Goal: Contribute content: Contribute content

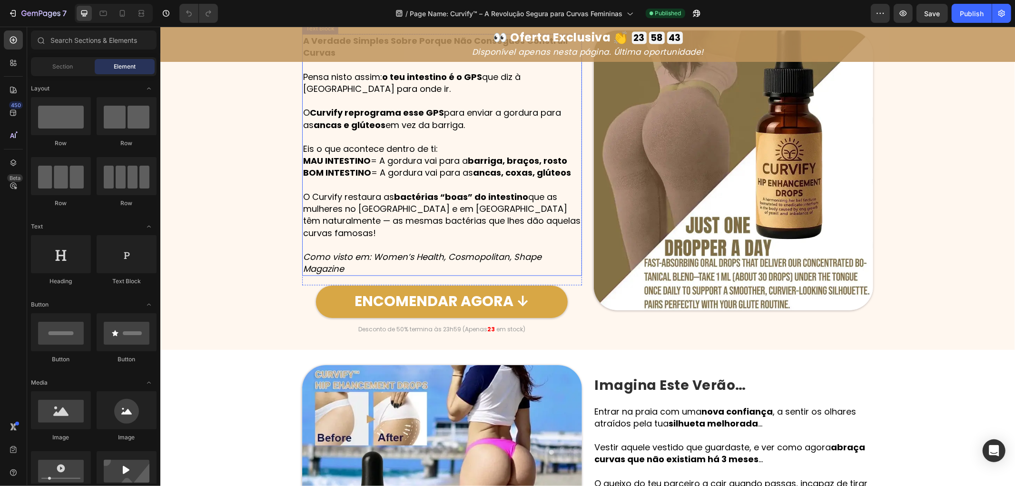
scroll to position [1543, 0]
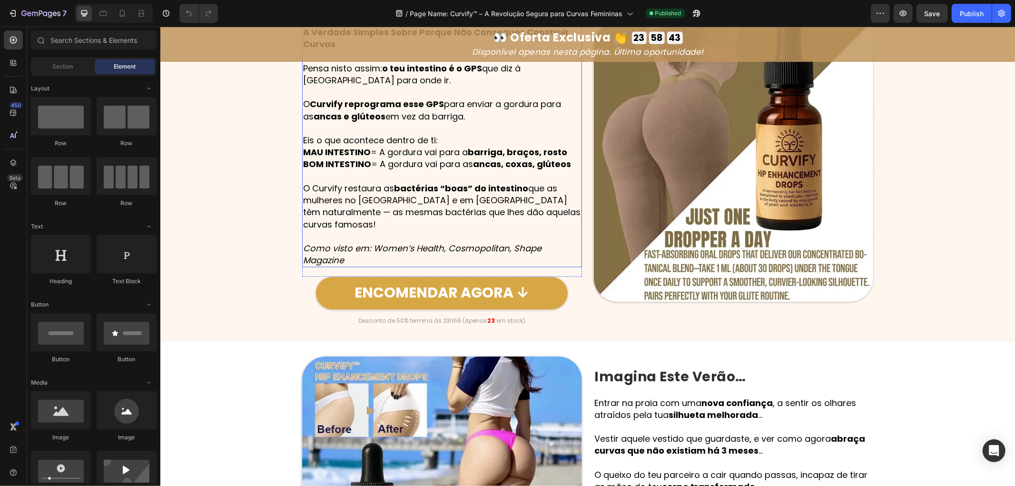
click at [654, 236] on img at bounding box center [734, 161] width 280 height 280
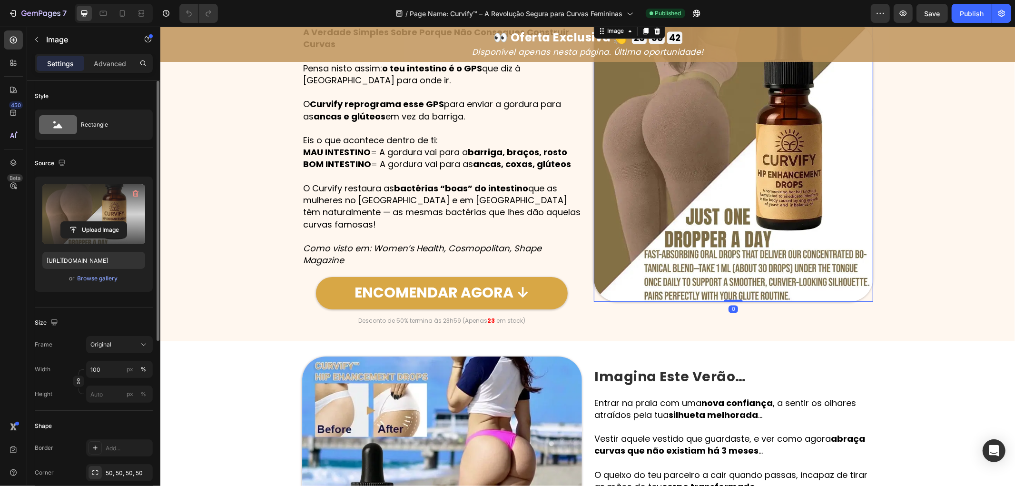
click at [118, 203] on label at bounding box center [93, 214] width 103 height 60
click at [118, 222] on input "file" at bounding box center [94, 230] width 66 height 16
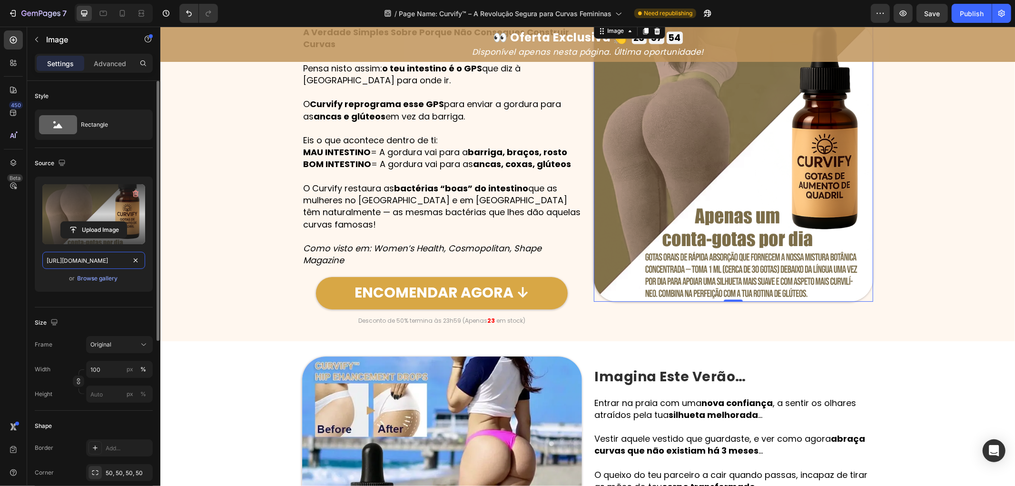
click at [115, 262] on input "https://cdn.shopify.com/s/files/1/0657/6783/3683/files/gempages_578032762192134…" at bounding box center [93, 260] width 103 height 17
click at [106, 11] on icon at bounding box center [103, 13] width 7 height 5
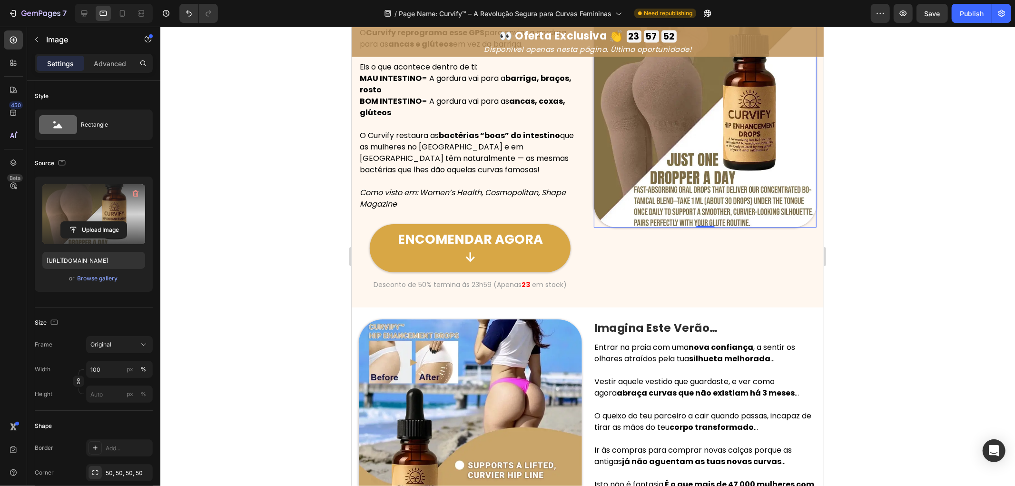
scroll to position [1544, 0]
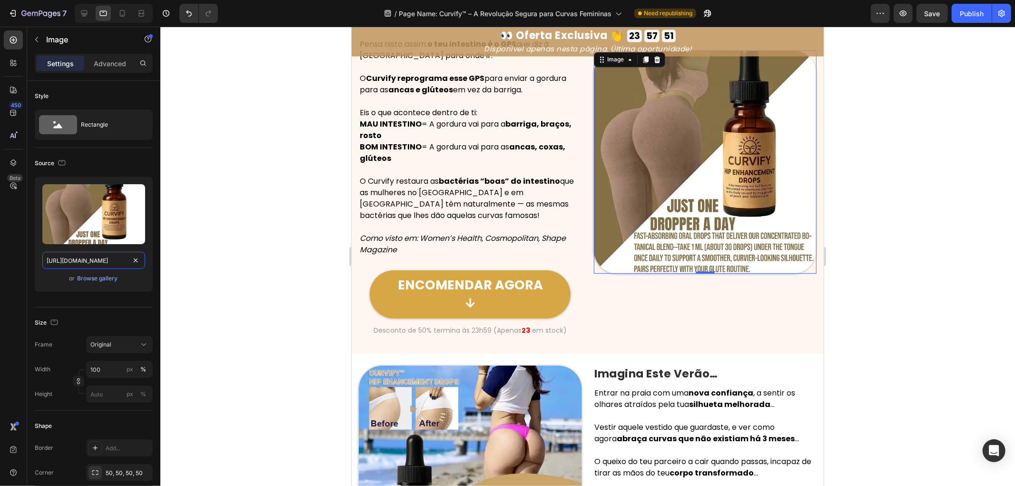
click at [118, 258] on input "https://cdn.shopify.com/s/files/1/0657/6783/3683/files/gempages_578032762192134…" at bounding box center [93, 260] width 103 height 17
paste input "4e206275-9659-40df-9a3b-ea35b3b94308.png"
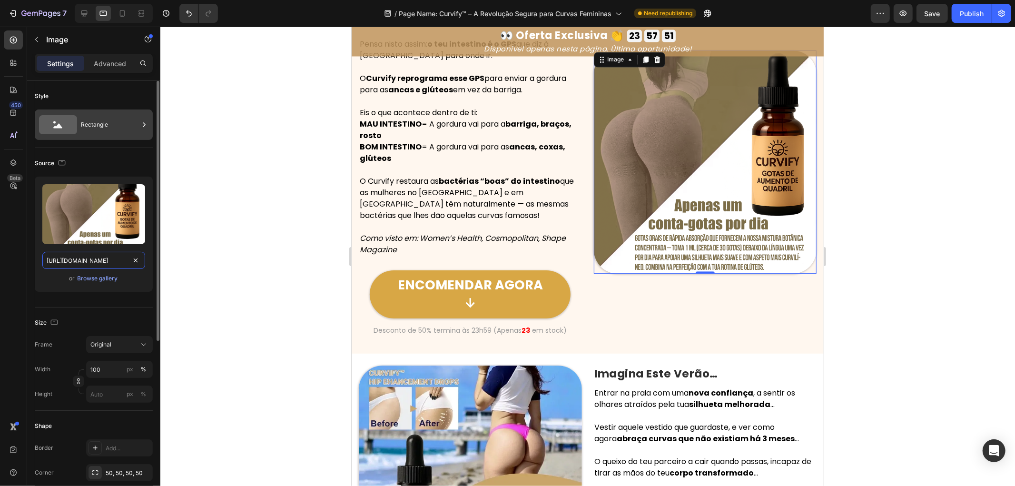
scroll to position [0, 298]
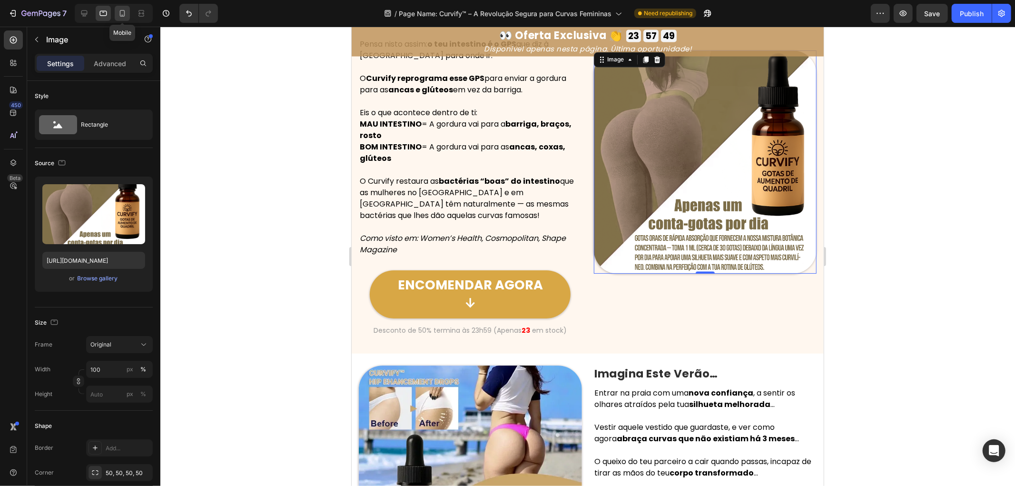
click at [120, 10] on icon at bounding box center [122, 13] width 5 height 7
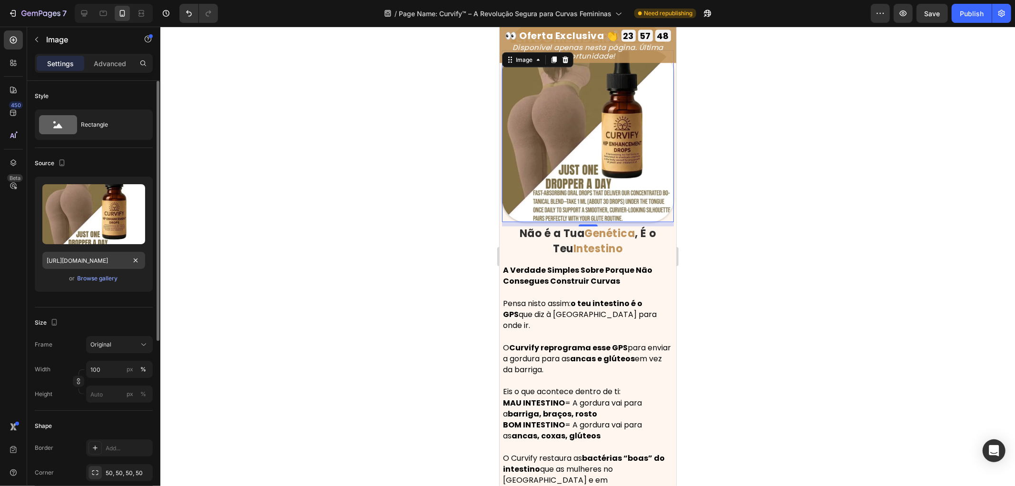
scroll to position [1638, 0]
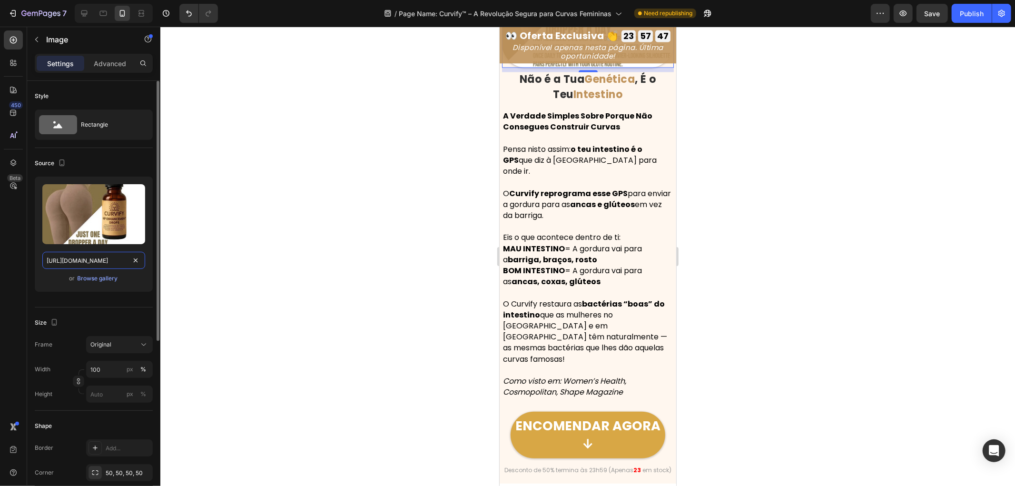
click at [109, 255] on input "https://cdn.shopify.com/s/files/1/0657/6783/3683/files/gempages_578032762192134…" at bounding box center [93, 260] width 103 height 17
paste input "4e206275-9659-40df-9a3b-ea35b3b94308.png"
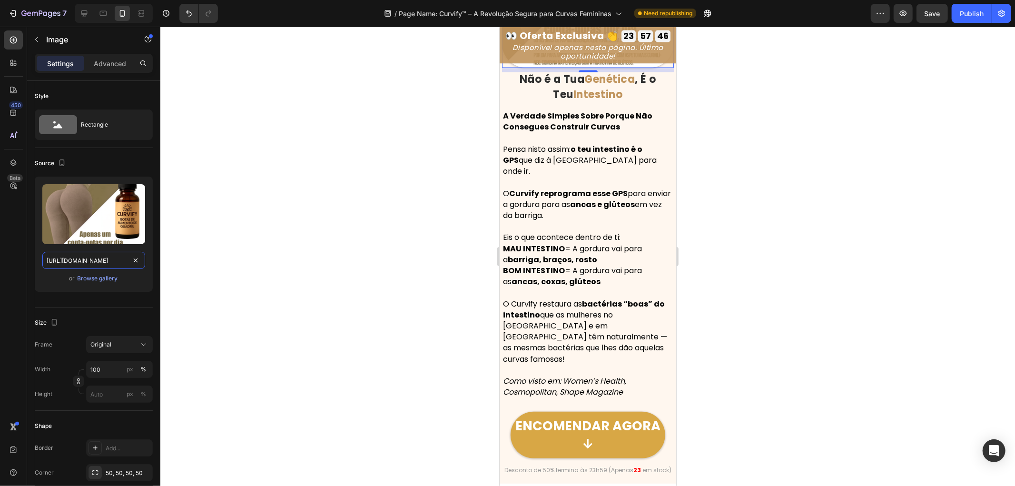
scroll to position [1647, 0]
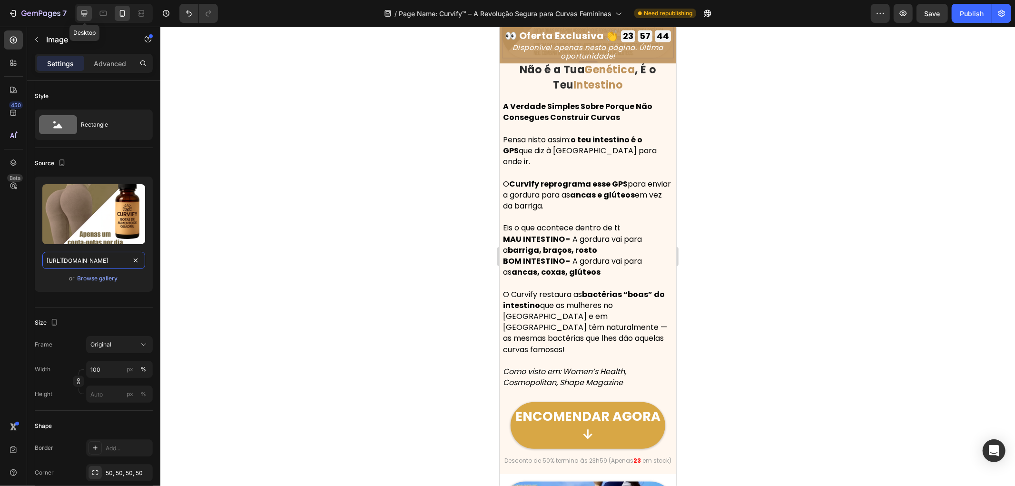
type input "https://cdn.shopify.com/s/files/1/0657/6783/3683/files/gempages_578032762192134…"
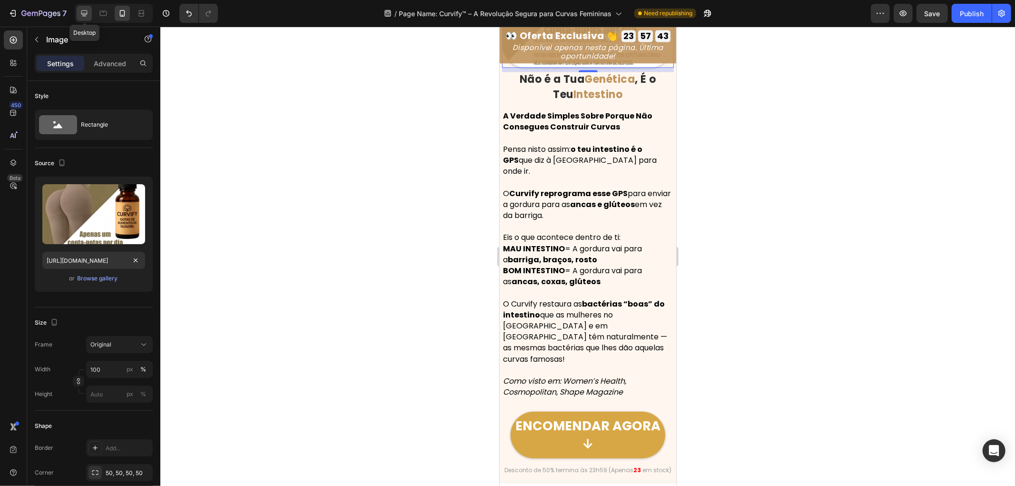
scroll to position [0, 0]
click at [83, 17] on icon at bounding box center [84, 14] width 10 height 10
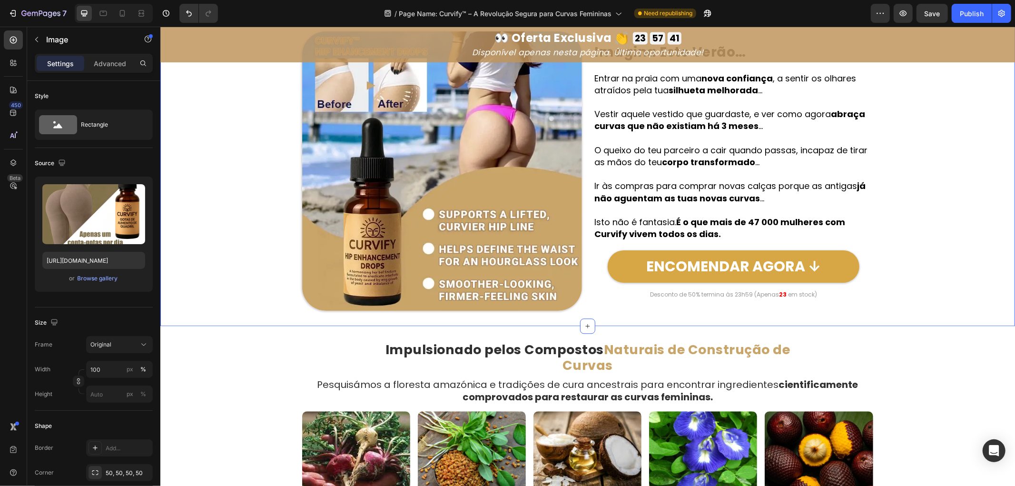
scroll to position [1869, 0]
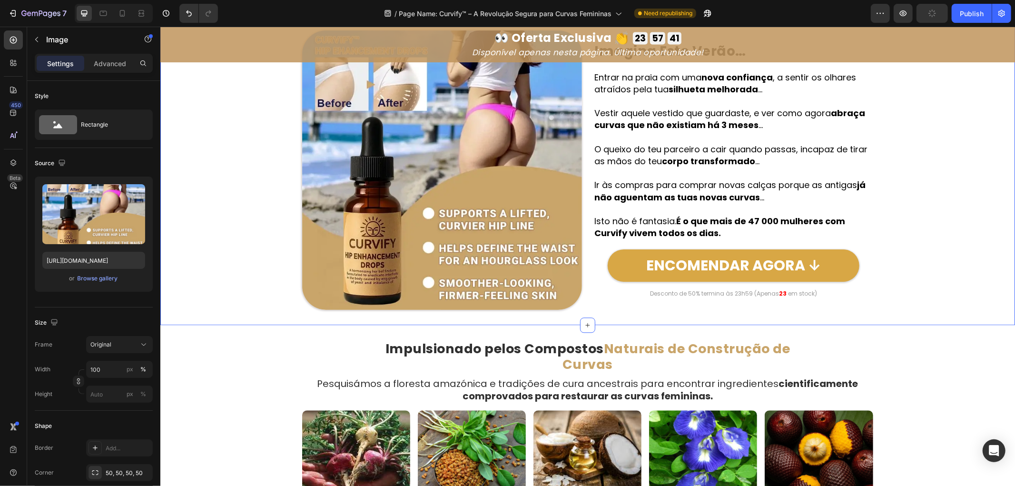
click at [441, 179] on img at bounding box center [442, 170] width 280 height 280
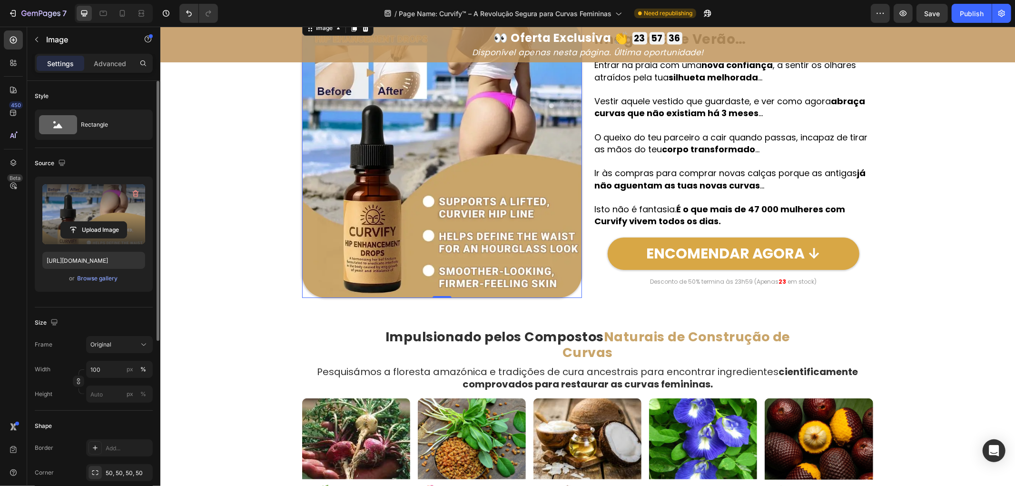
click at [103, 211] on label at bounding box center [93, 214] width 103 height 60
click at [103, 222] on input "file" at bounding box center [94, 230] width 66 height 16
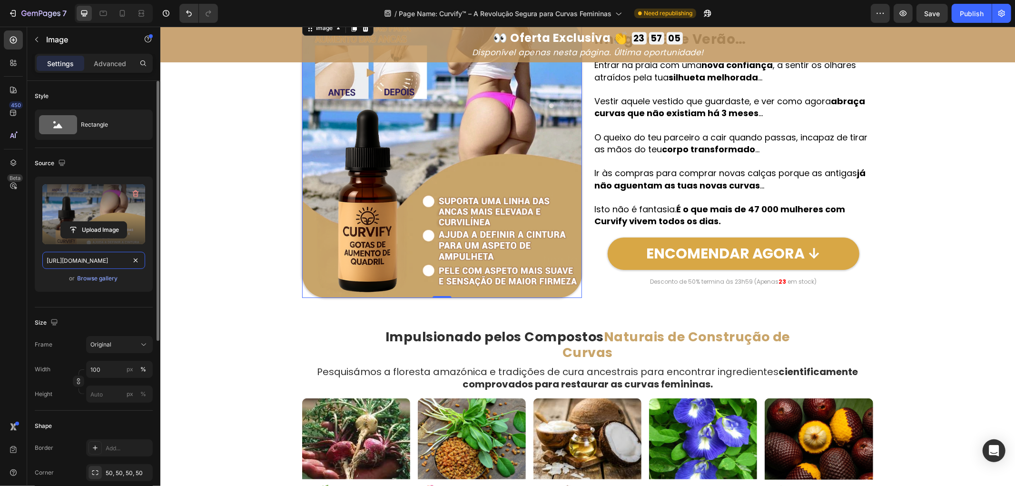
click at [109, 262] on input "https://cdn.shopify.com/s/files/1/0657/6783/3683/files/gempages_578032762192134…" at bounding box center [93, 260] width 103 height 17
click at [101, 16] on icon at bounding box center [103, 13] width 7 height 5
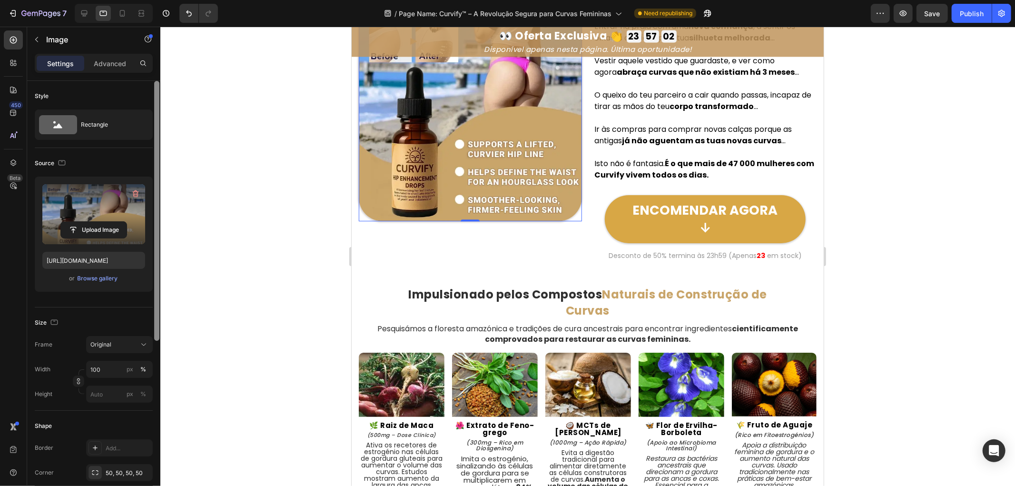
scroll to position [1814, 0]
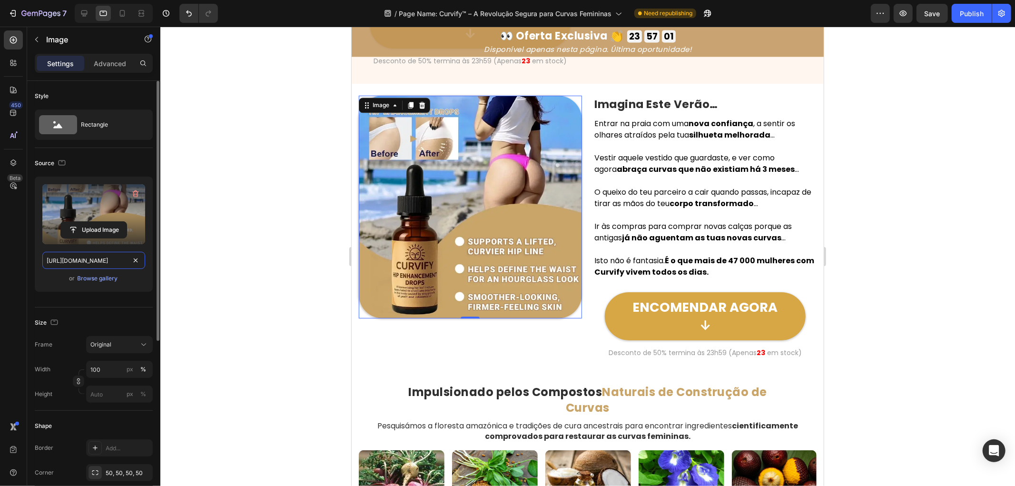
click at [109, 261] on input "https://cdn.shopify.com/s/files/1/0657/6783/3683/files/gempages_578032762192134…" at bounding box center [93, 260] width 103 height 17
paste input "fab18a79-5e2b-43fa-917e-043cebdf5dca.png"
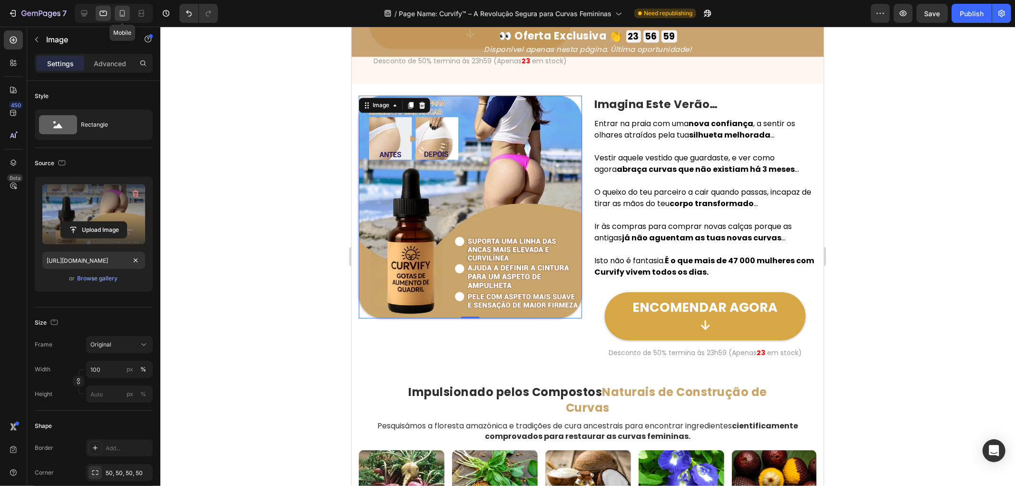
click at [122, 16] on icon at bounding box center [123, 14] width 10 height 10
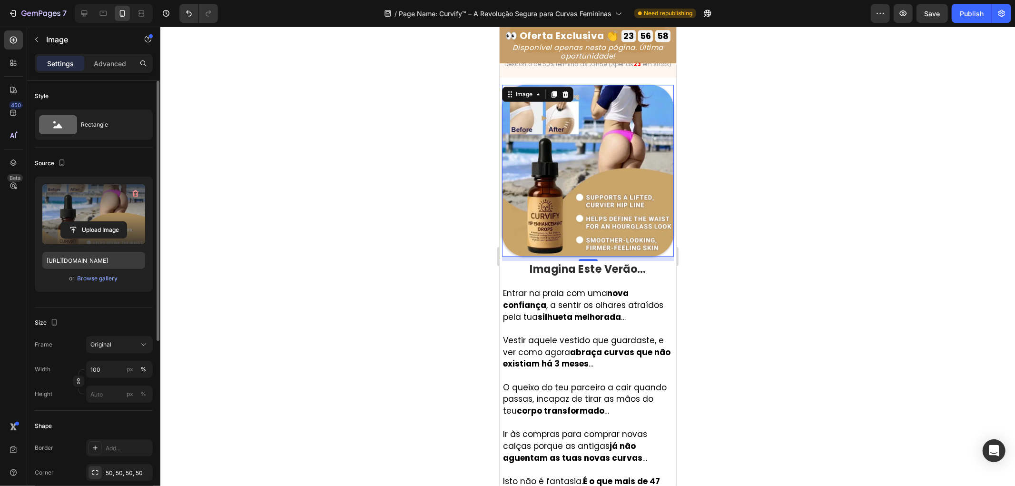
scroll to position [2058, 0]
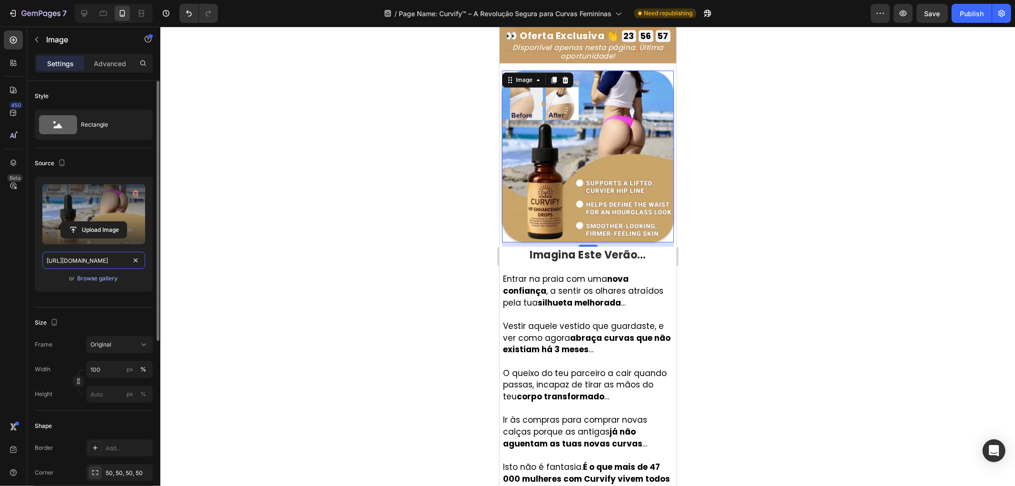
click at [102, 258] on input "https://cdn.shopify.com/s/files/1/0657/6783/3683/files/gempages_578032762192134…" at bounding box center [93, 260] width 103 height 17
paste input "fab18a79-5e2b-43fa-917e-043cebdf5dca.png"
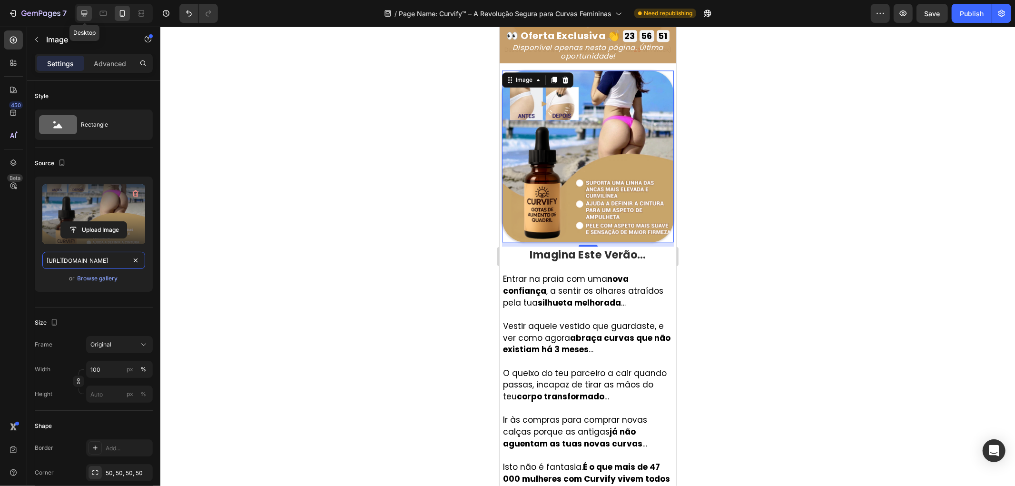
scroll to position [2048, 0]
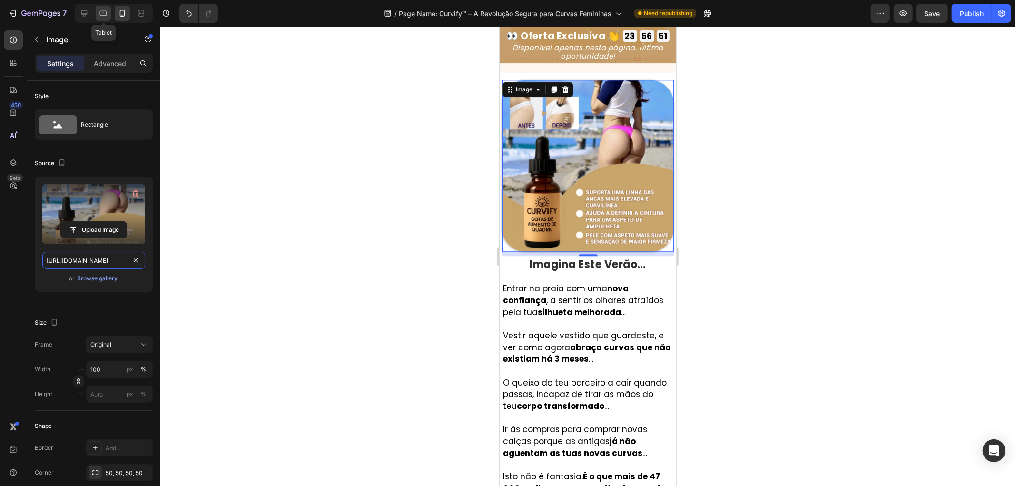
type input "https://cdn.shopify.com/s/files/1/0657/6783/3683/files/gempages_578032762192134…"
click at [107, 14] on icon at bounding box center [104, 14] width 10 height 10
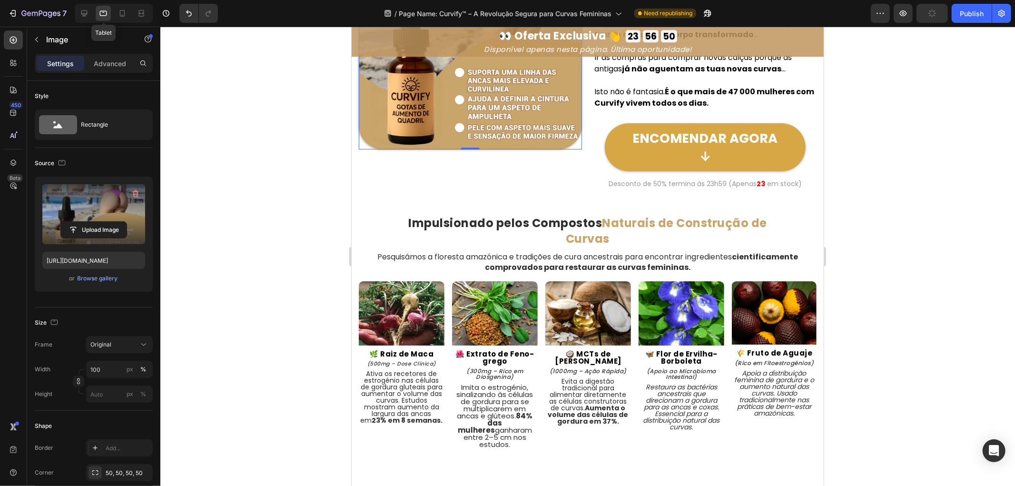
scroll to position [1865, 0]
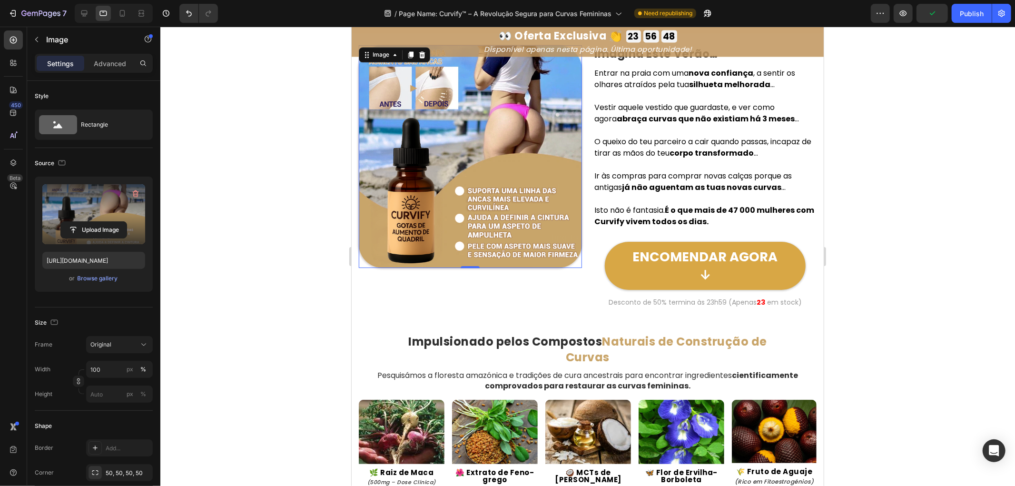
click at [96, 205] on label at bounding box center [93, 214] width 103 height 60
click at [96, 222] on input "file" at bounding box center [94, 230] width 66 height 16
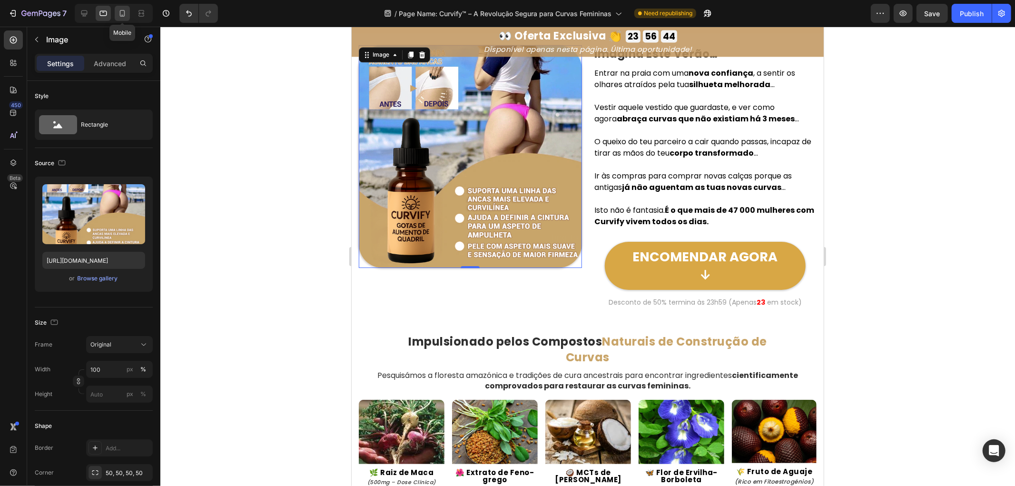
click at [116, 7] on div at bounding box center [122, 13] width 15 height 15
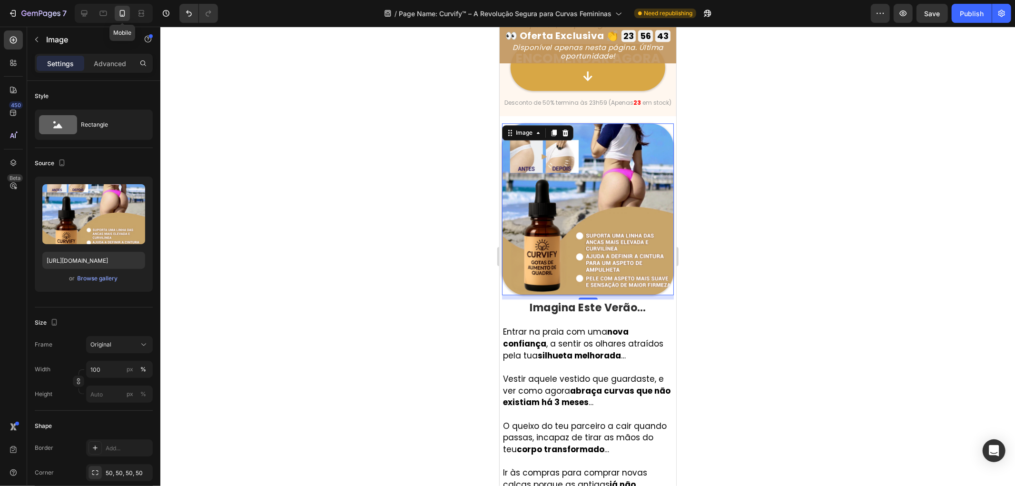
scroll to position [2058, 0]
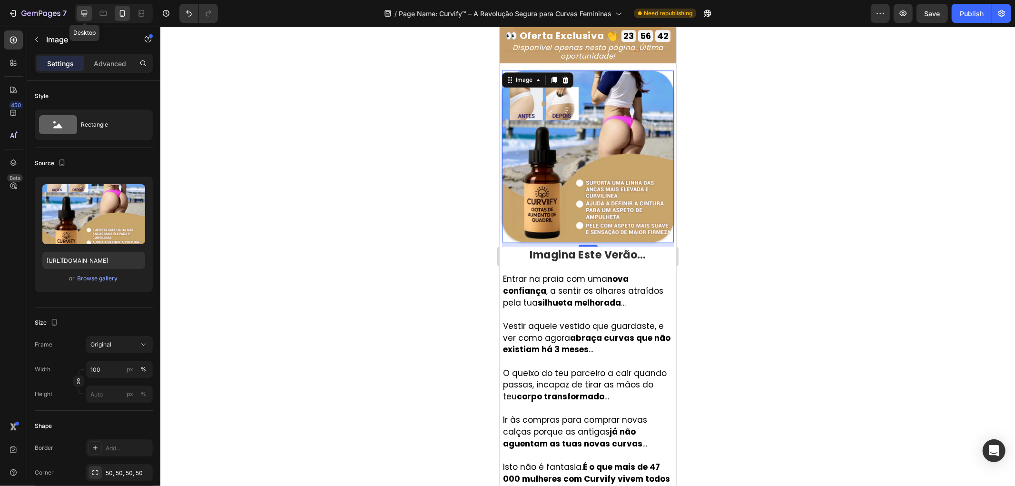
click at [83, 13] on icon at bounding box center [84, 13] width 6 height 6
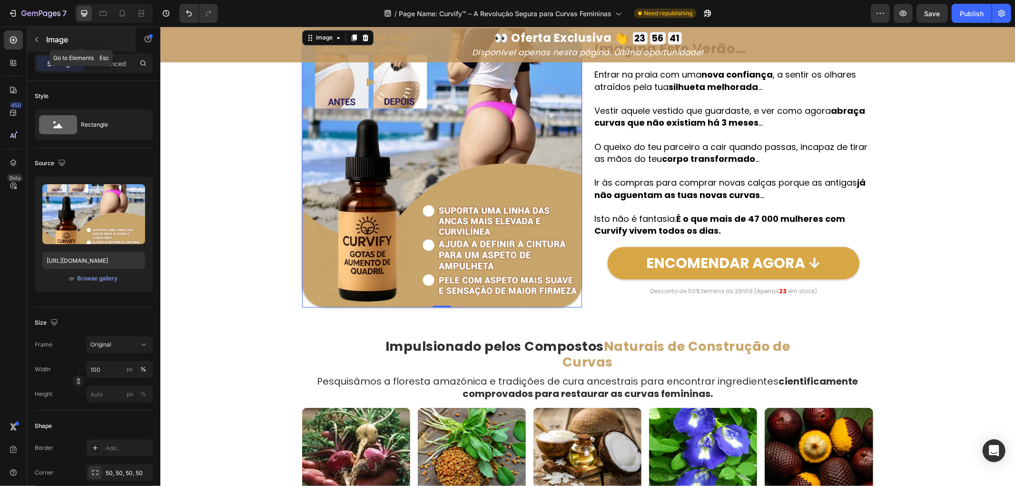
scroll to position [1827, 0]
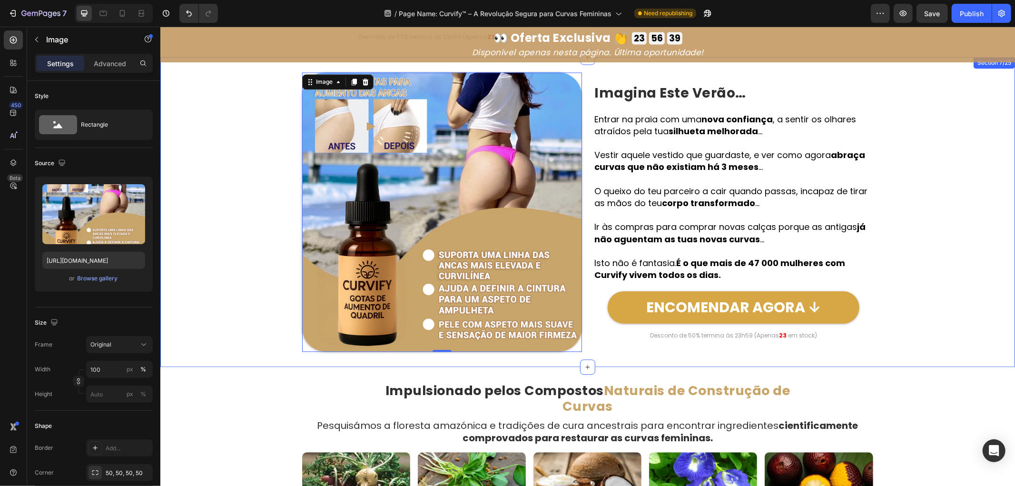
click at [245, 222] on div "Image 0 Imagina Este Verão… Heading Row Entrar na praia com uma nova confiança …" at bounding box center [587, 212] width 855 height 280
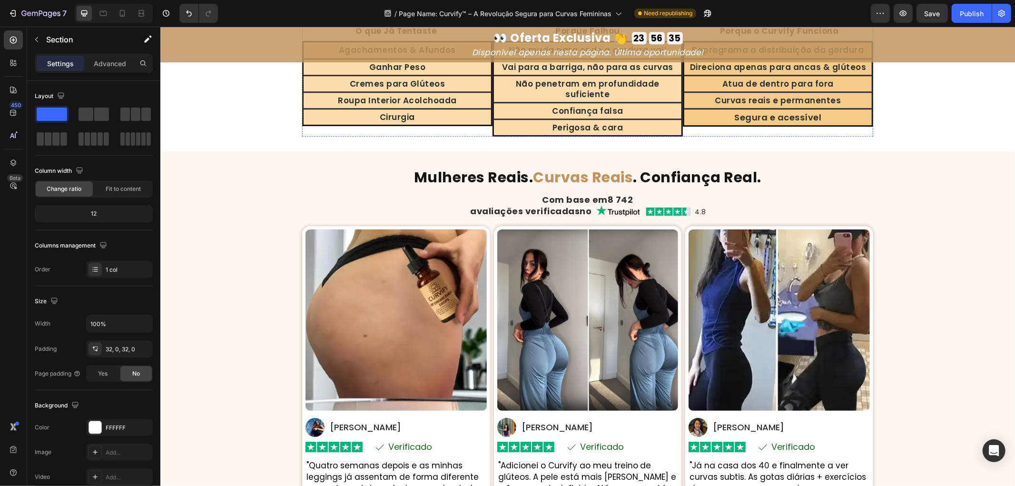
scroll to position [2515, 0]
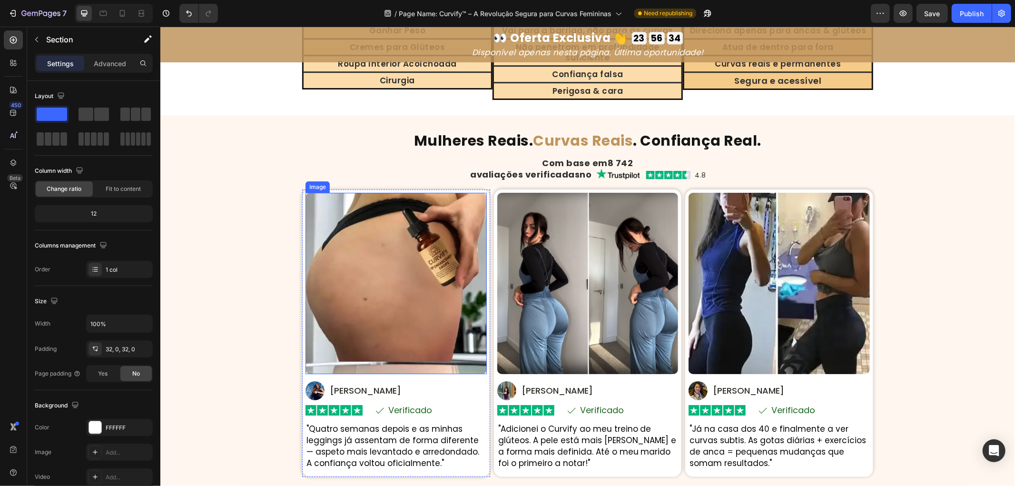
click at [431, 265] on img at bounding box center [395, 282] width 181 height 181
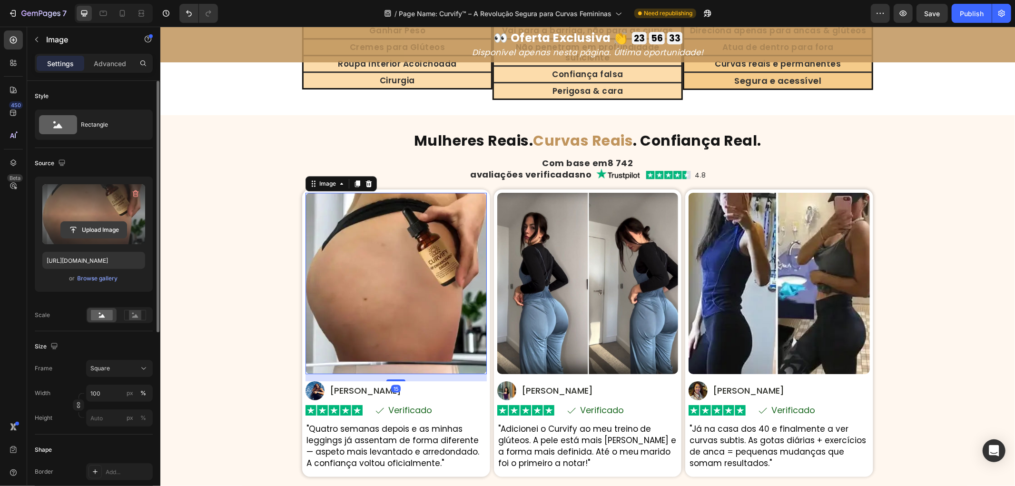
click at [101, 222] on input "file" at bounding box center [94, 230] width 66 height 16
click at [129, 258] on input "https://cdn.shopify.com/s/files/1/0657/6783/3683/files/gempages_578032762192134…" at bounding box center [93, 260] width 103 height 17
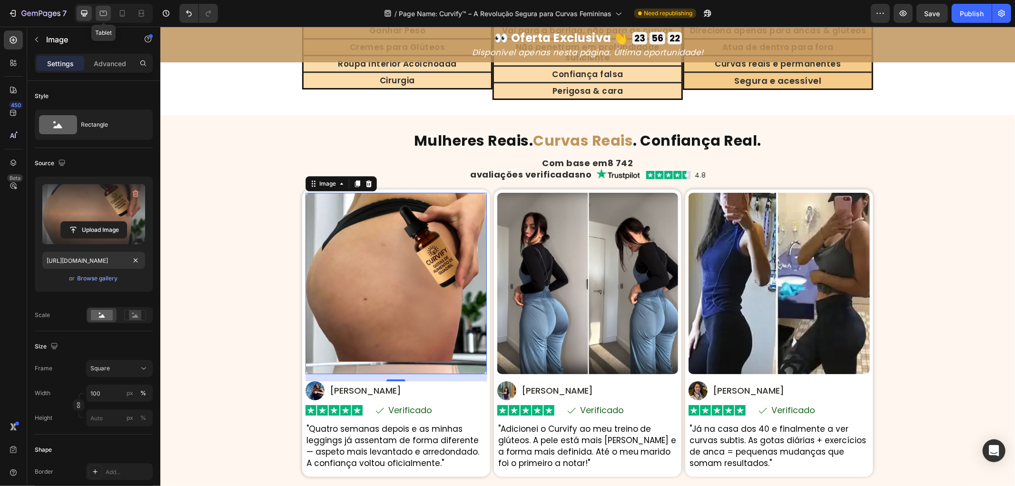
click at [97, 13] on div at bounding box center [103, 13] width 15 height 15
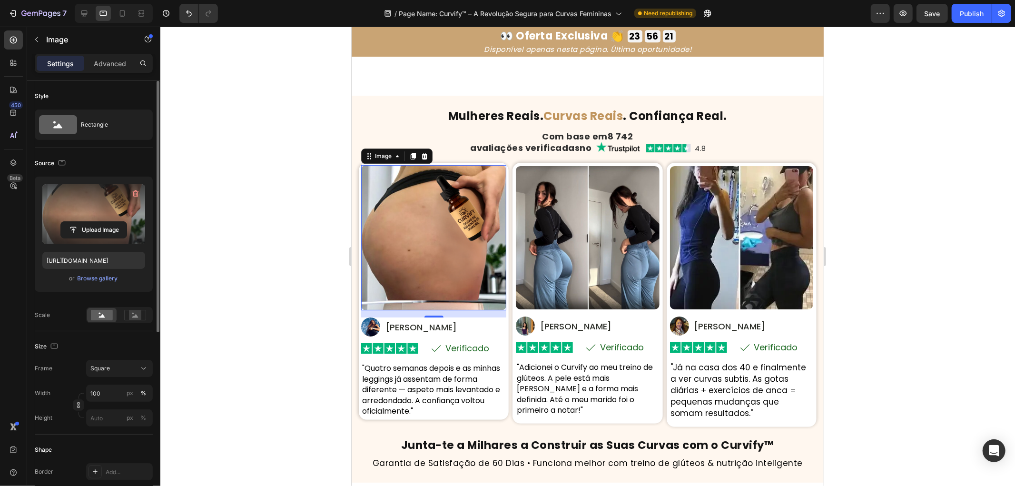
scroll to position [2620, 0]
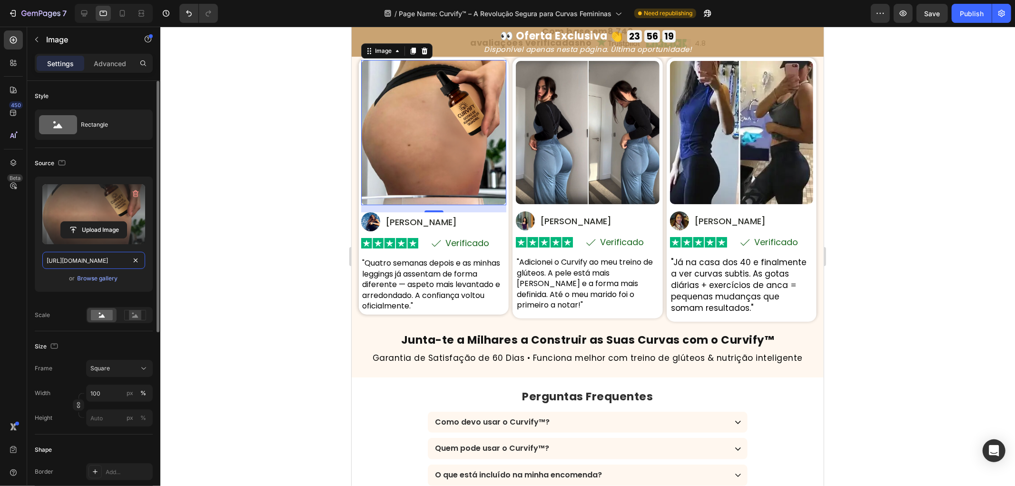
click at [121, 262] on input "https://cdn.shopify.com/s/files/1/0657/6783/3683/files/gempages_578032762192134…" at bounding box center [93, 260] width 103 height 17
paste input "https://cdn.shopify.com/s/files/1/0657/6783/3683/files/gempages_578032762192134…"
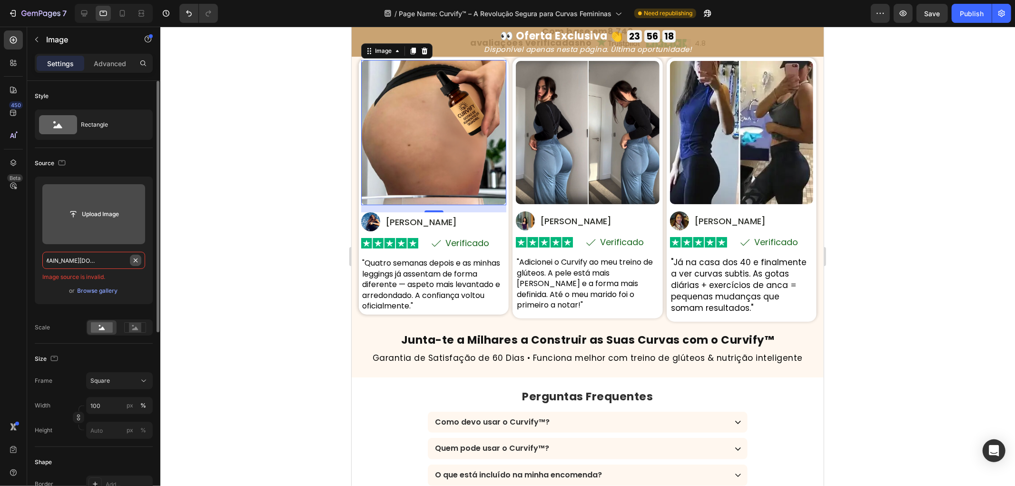
paste input "text"
type input "https://cdn.shopify.com/s/files/1/0657/6783/3683/files/gempages_578032762192134…"
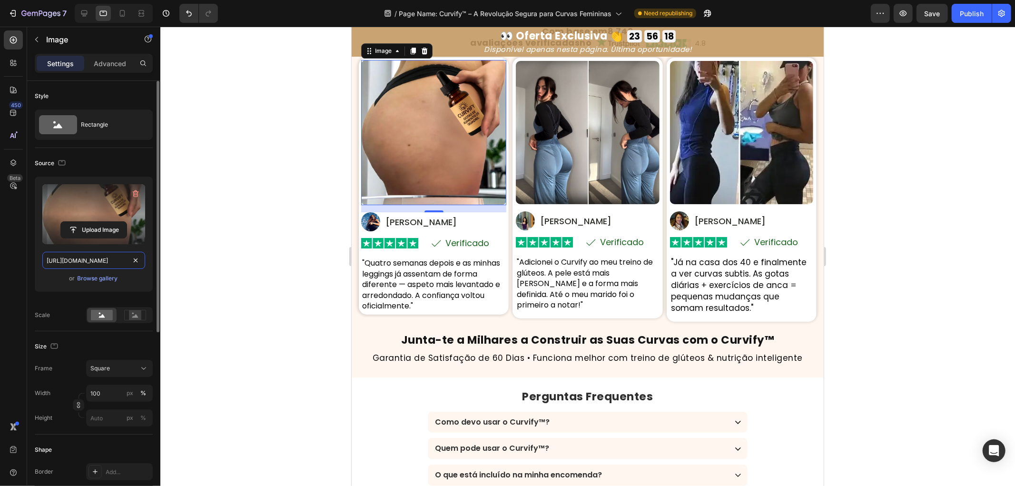
scroll to position [0, 291]
click at [127, 12] on icon at bounding box center [123, 14] width 10 height 10
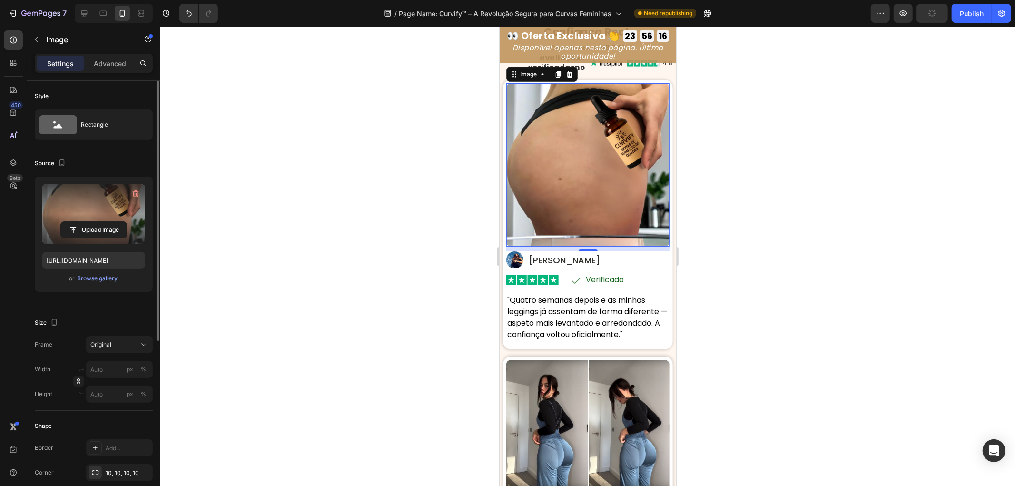
scroll to position [2643, 0]
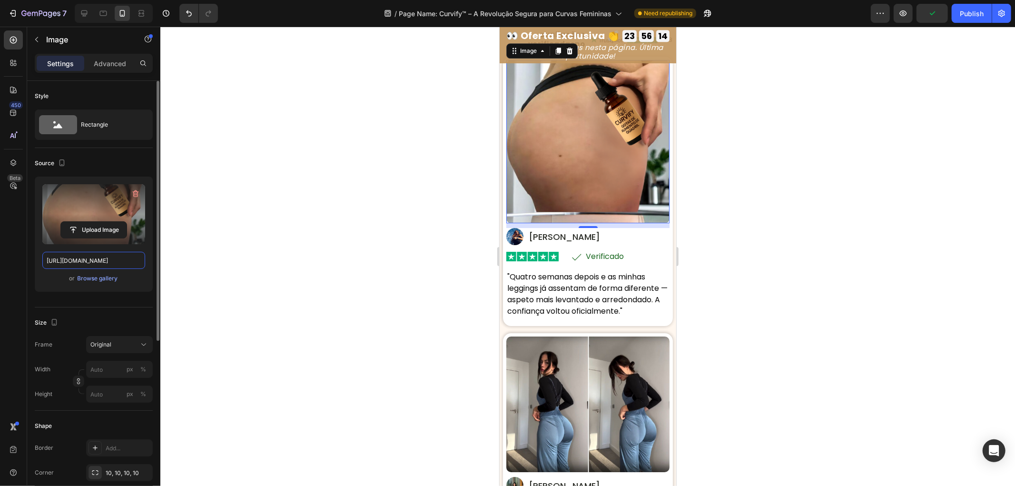
click at [113, 263] on input "https://cdn.shopify.com/s/files/1/0657/6783/3683/files/gempages_578032762192134…" at bounding box center [93, 260] width 103 height 17
click at [85, 15] on icon at bounding box center [84, 13] width 6 height 6
type input "100"
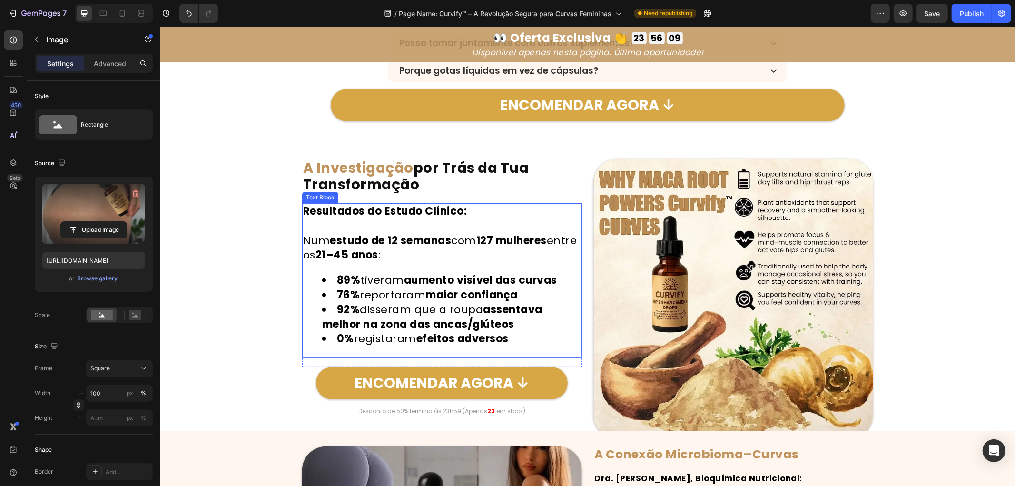
scroll to position [3273, 0]
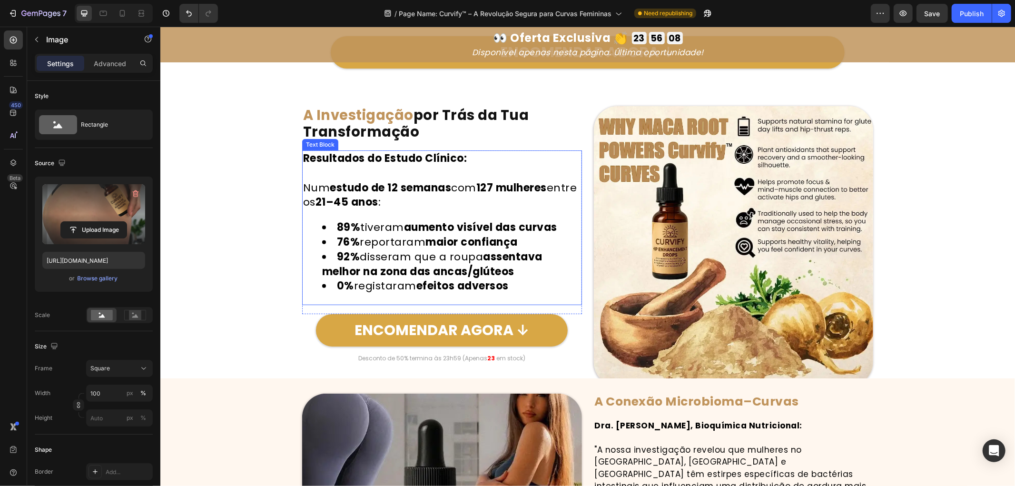
click at [653, 295] on img at bounding box center [734, 246] width 280 height 280
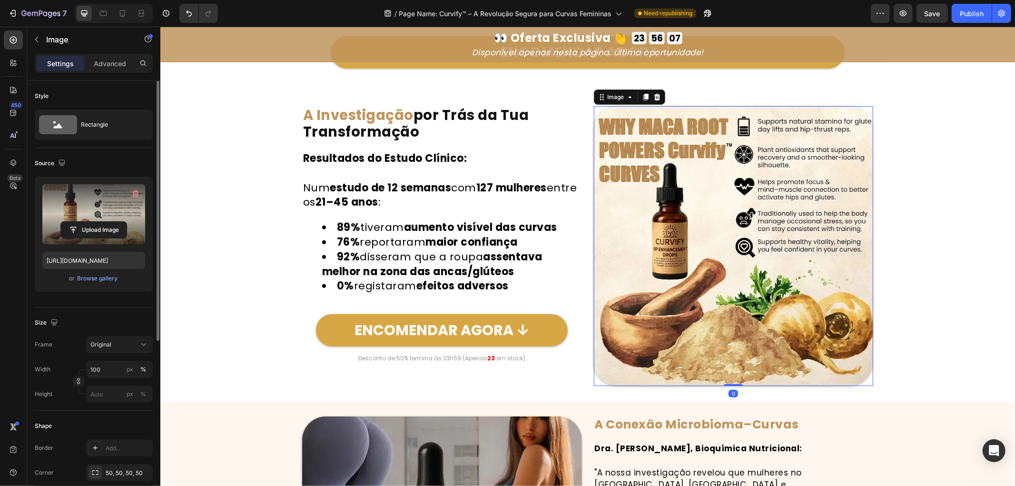
click at [98, 204] on label at bounding box center [93, 214] width 103 height 60
click at [98, 222] on input "file" at bounding box center [94, 230] width 66 height 16
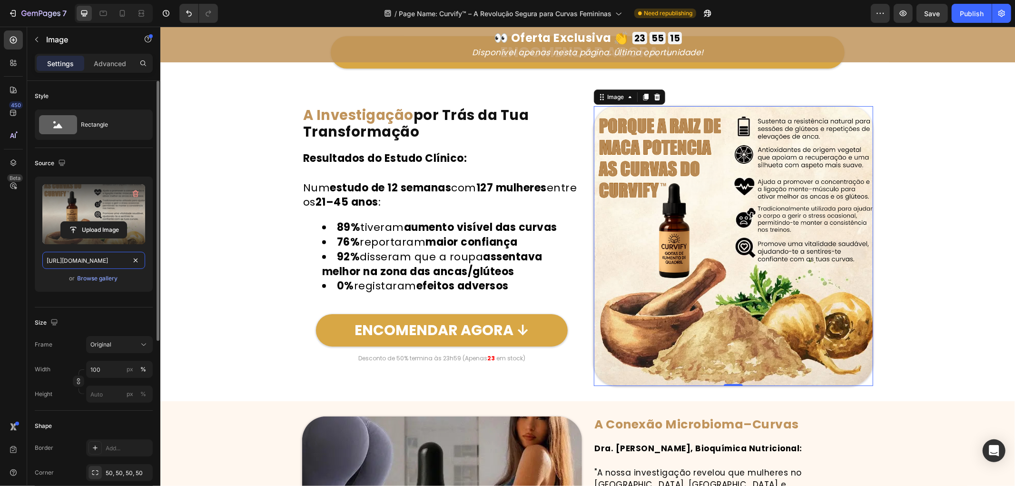
click at [111, 258] on input "[URL][DOMAIN_NAME]" at bounding box center [93, 260] width 103 height 17
click at [101, 18] on div at bounding box center [103, 13] width 15 height 15
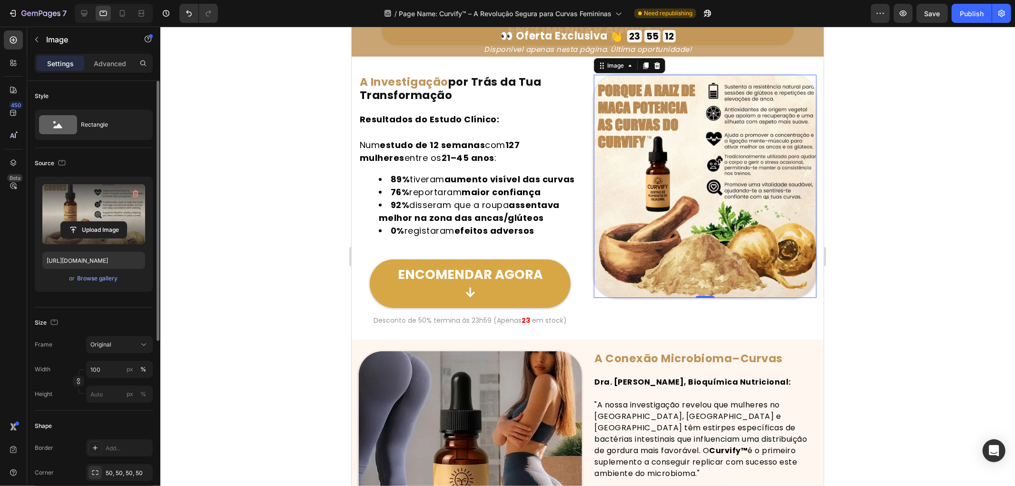
scroll to position [3288, 0]
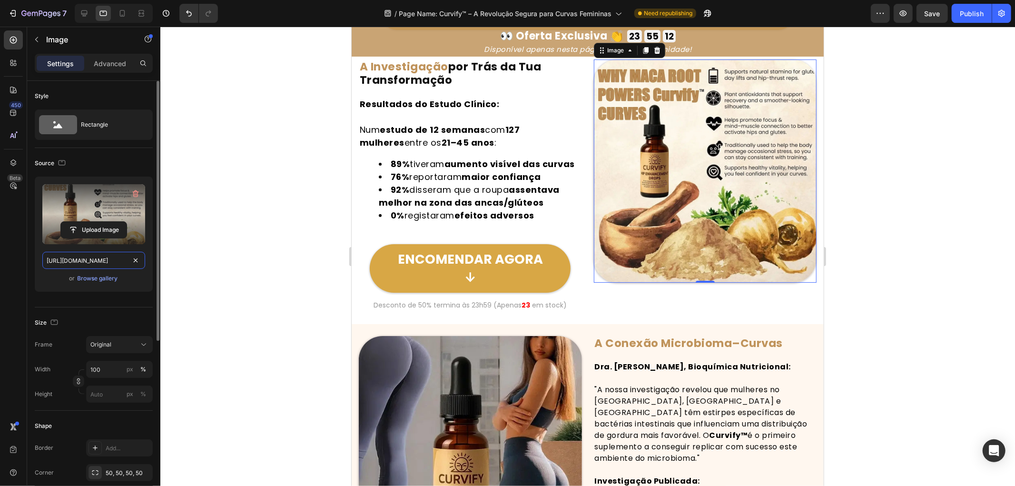
click at [107, 264] on input "[URL][DOMAIN_NAME]" at bounding box center [93, 260] width 103 height 17
paste input "474d10b-763f-40ae-812a-36bfc23e9e93.png"
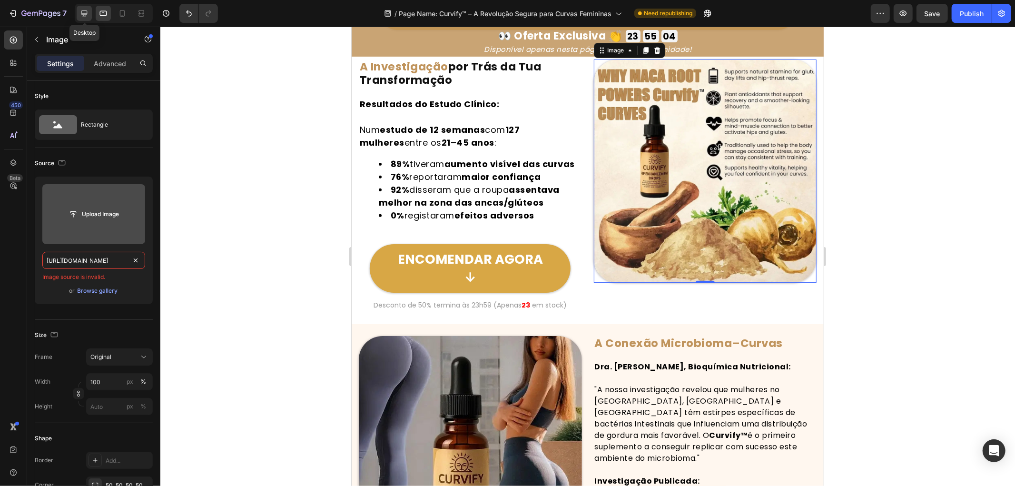
type input "[URL][DOMAIN_NAME]"
click at [79, 9] on icon at bounding box center [84, 14] width 10 height 10
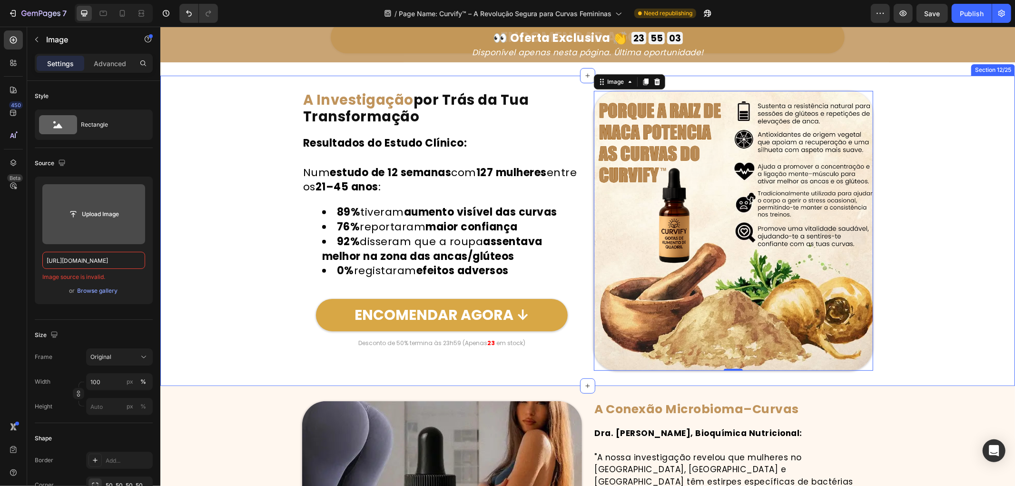
scroll to position [3320, 0]
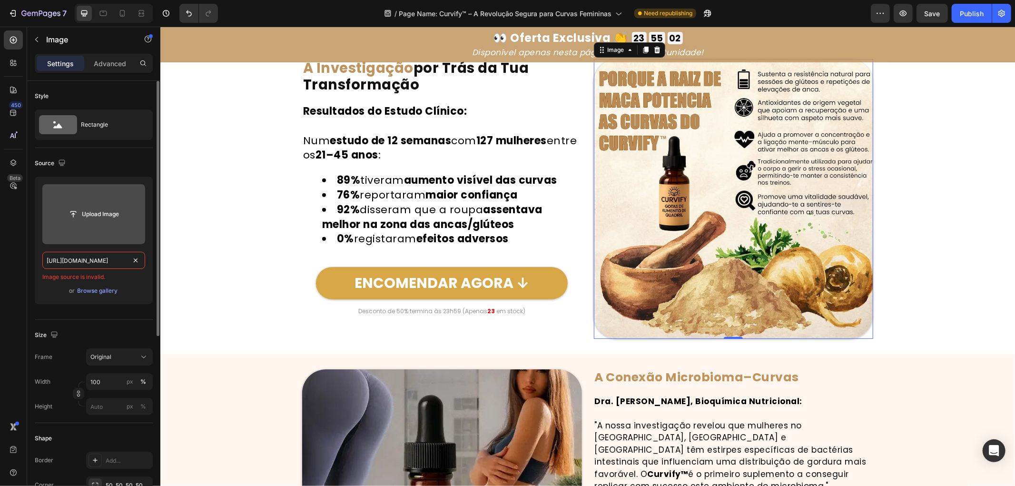
click at [114, 258] on input "[URL][DOMAIN_NAME]" at bounding box center [93, 260] width 103 height 17
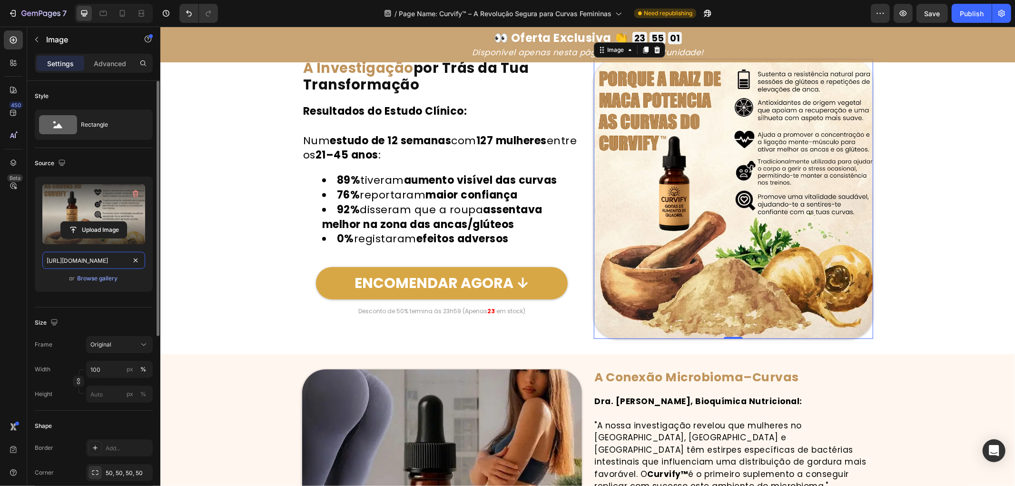
scroll to position [0, 293]
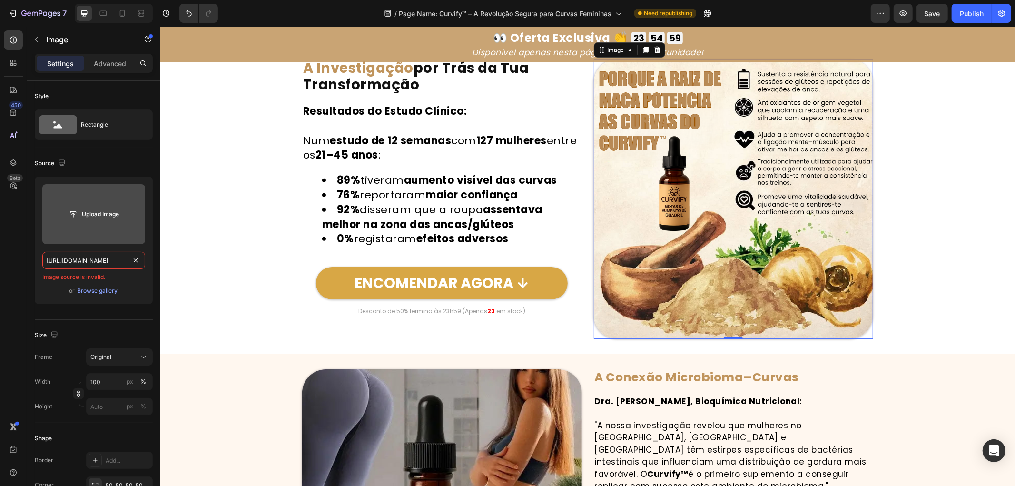
click at [129, 213] on div "Upload Image" at bounding box center [93, 214] width 103 height 17
click at [89, 209] on input "file" at bounding box center [94, 214] width 66 height 16
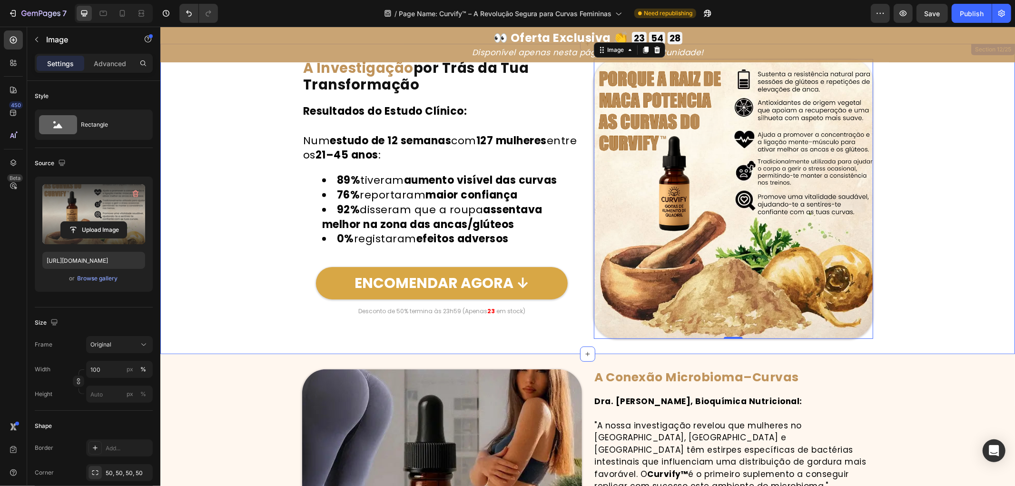
click at [235, 292] on div "Image 0 A Investigação por Trás da Tua Transformação Heading Resultados do Estu…" at bounding box center [587, 199] width 855 height 280
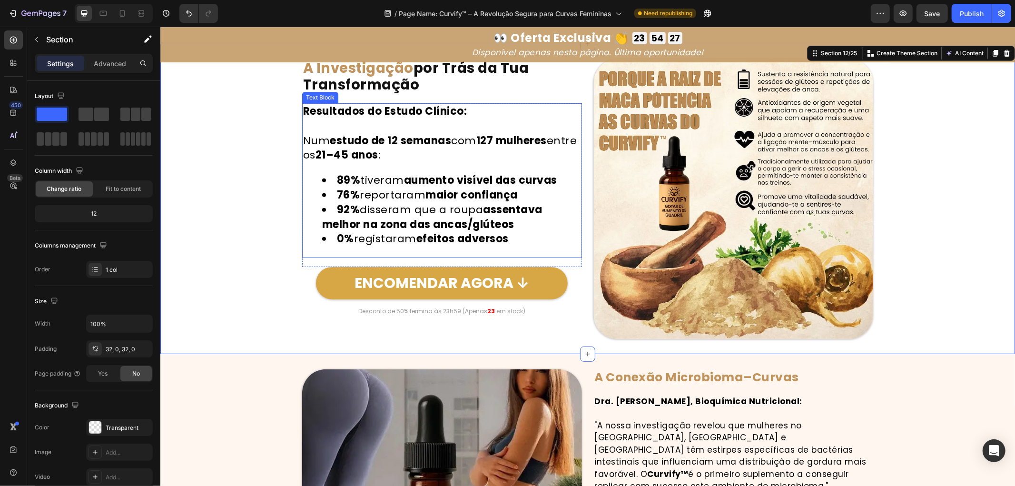
click at [660, 170] on img at bounding box center [734, 199] width 280 height 280
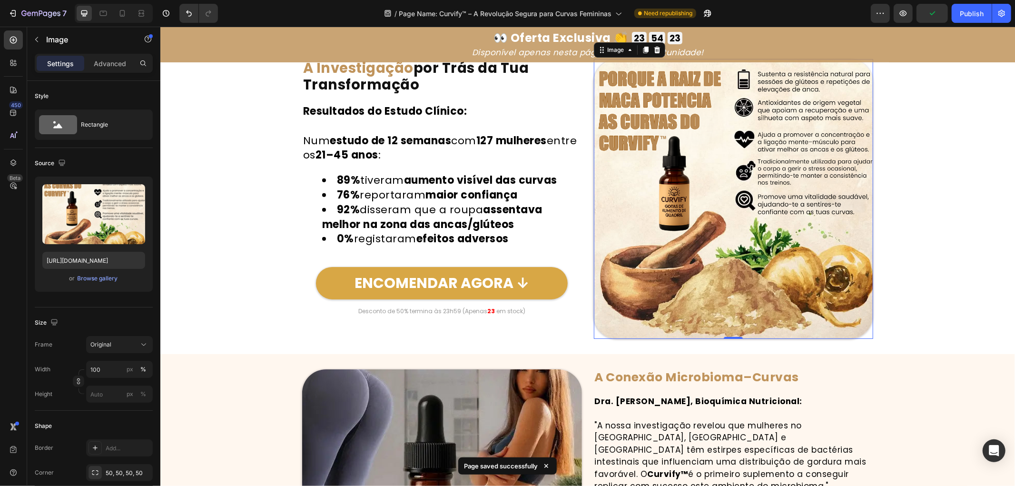
click at [703, 253] on img at bounding box center [734, 199] width 280 height 280
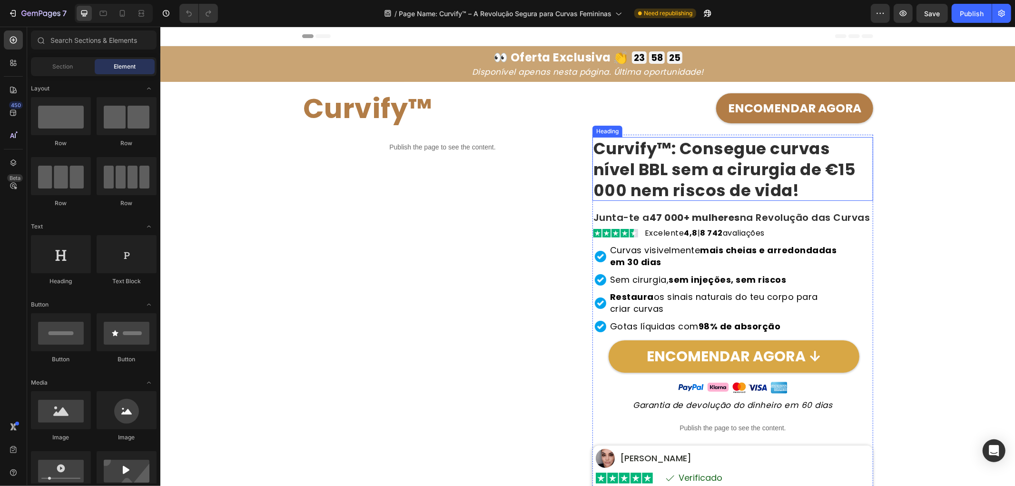
click at [823, 167] on strong "Curvify™: Consegue curvas nível BBL sem a cirurgia de €15 000 nem riscos de vid…" at bounding box center [724, 169] width 263 height 65
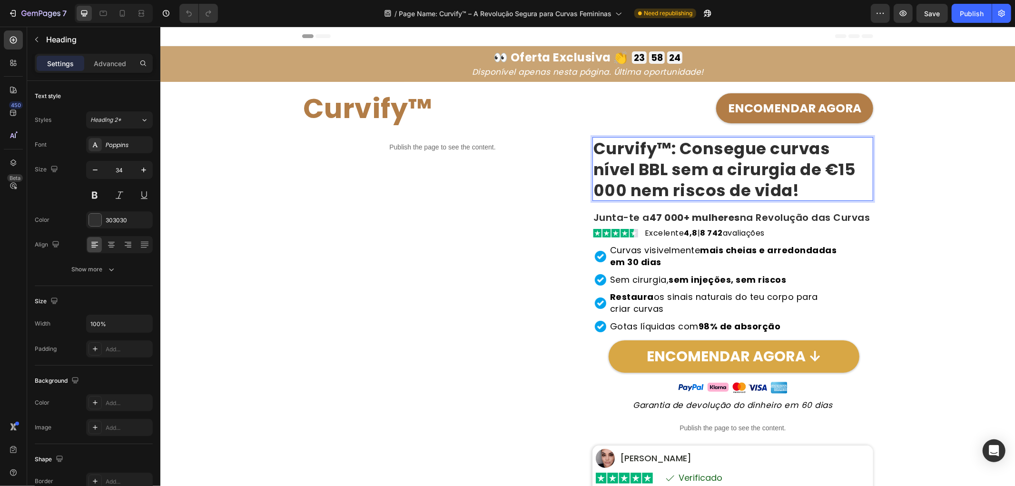
click at [821, 164] on strong "Curvify™: Consegue curvas nível BBL sem a cirurgia de €15 000 nem riscos de vid…" at bounding box center [724, 169] width 263 height 65
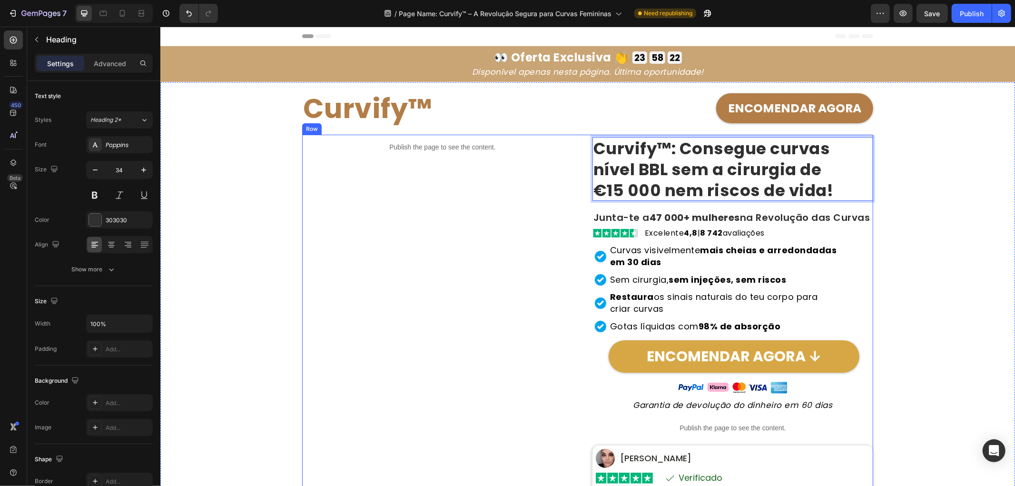
click at [473, 208] on div "Publish the page to see the content. Custom Code" at bounding box center [442, 382] width 281 height 496
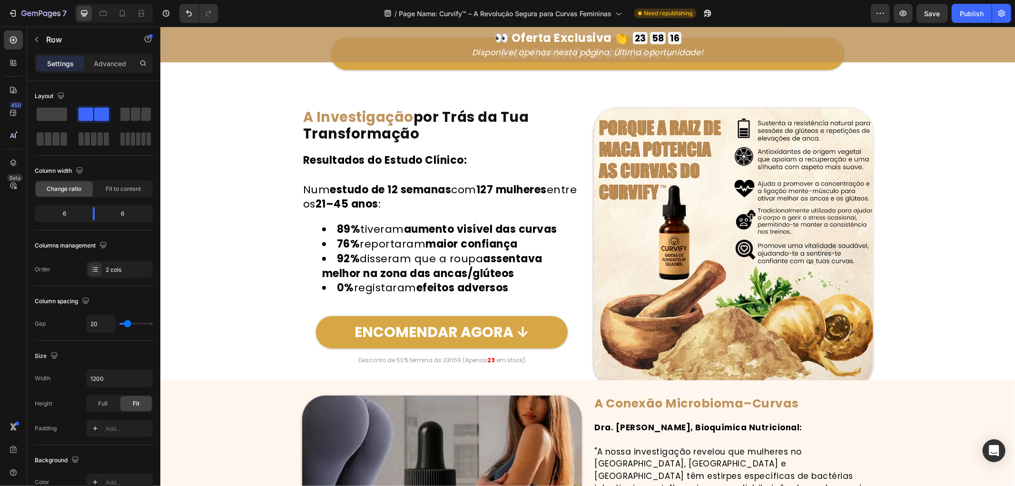
scroll to position [3279, 0]
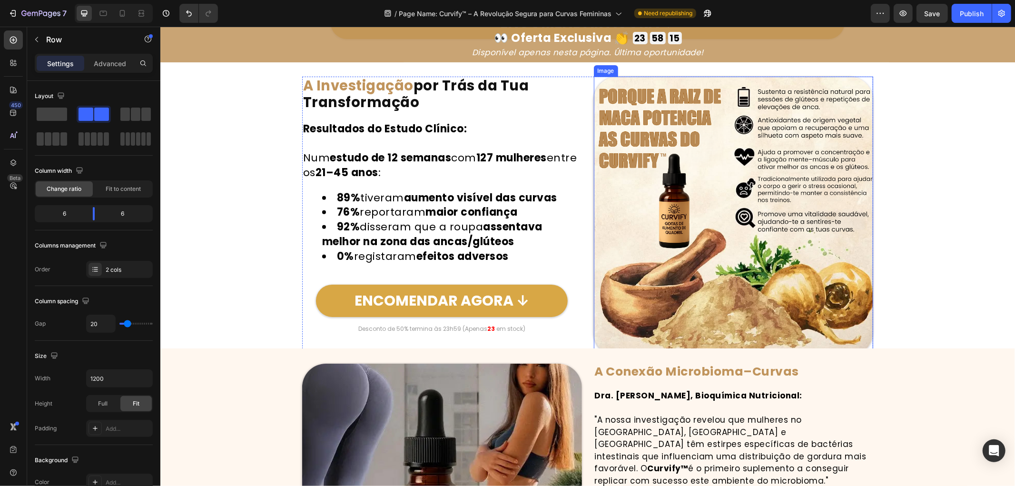
click at [708, 259] on img at bounding box center [734, 216] width 280 height 280
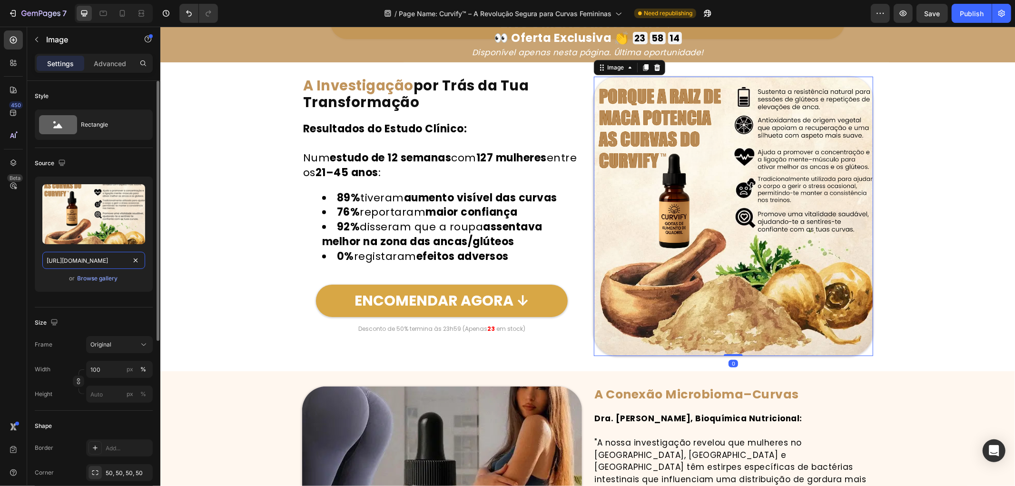
click at [103, 262] on input "[URL][DOMAIN_NAME]" at bounding box center [93, 260] width 103 height 17
click at [109, 19] on div at bounding box center [103, 13] width 15 height 15
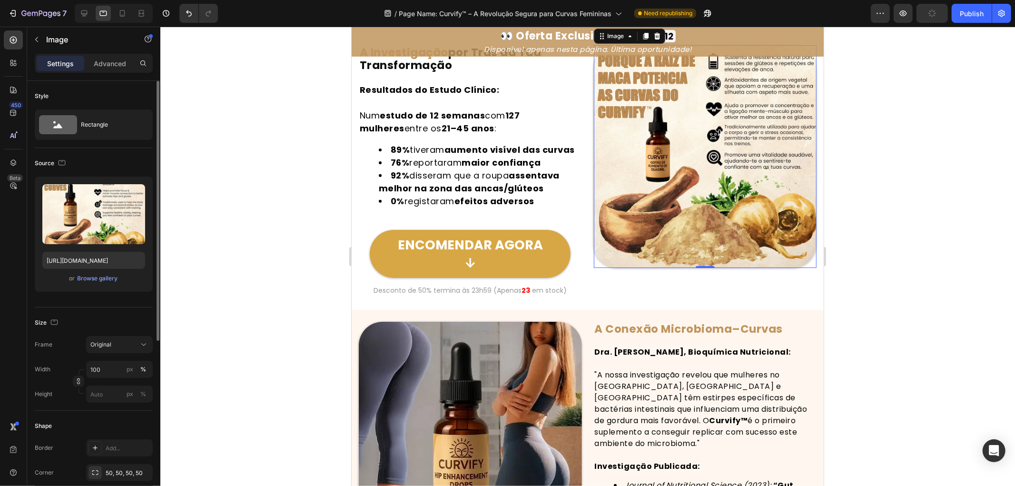
scroll to position [3265, 0]
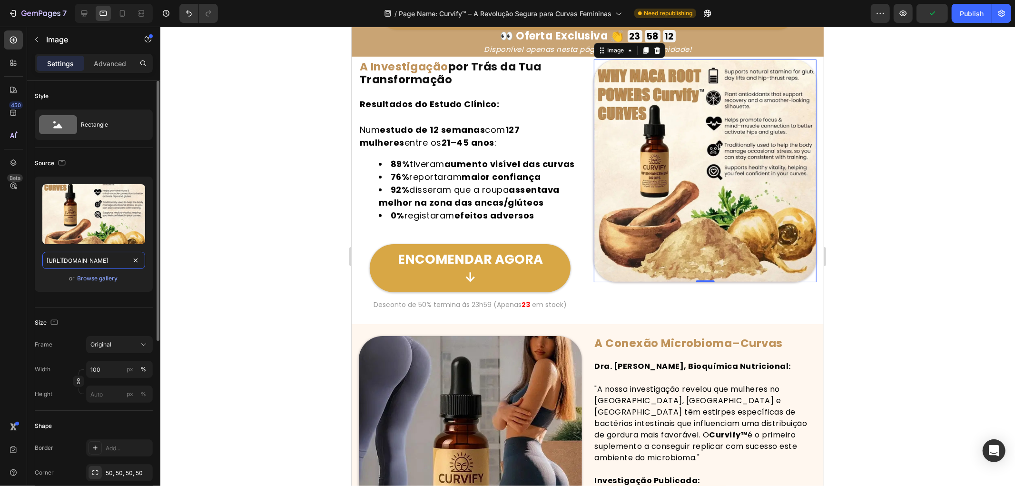
click at [113, 267] on input "[URL][DOMAIN_NAME]" at bounding box center [93, 260] width 103 height 17
paste input "474d10b-763f-40ae-812a-36bfc23e9e93.png"
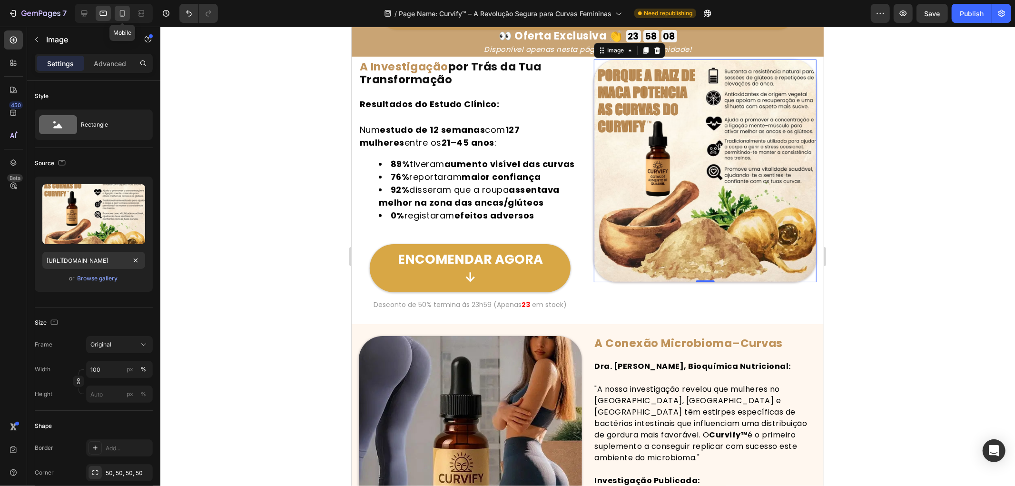
scroll to position [0, 0]
click at [122, 13] on icon at bounding box center [123, 14] width 10 height 10
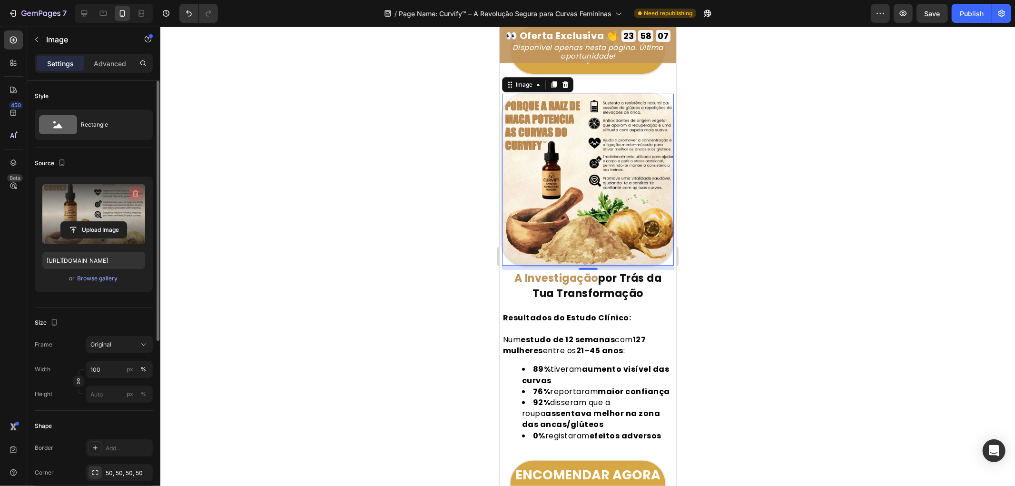
scroll to position [3338, 0]
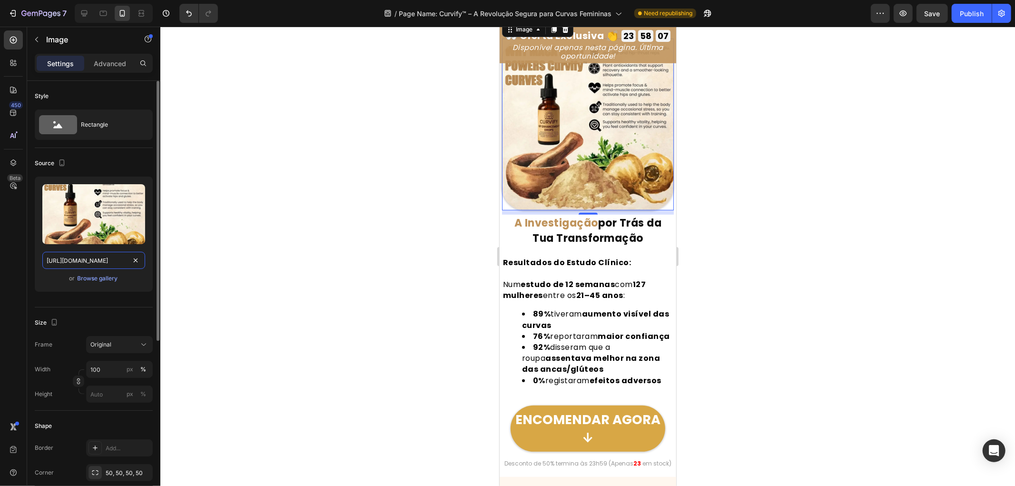
click at [111, 264] on input "[URL][DOMAIN_NAME]" at bounding box center [93, 260] width 103 height 17
paste input "474d10b-763f-40ae-812a-36bfc23e9e93.png"
type input "[URL][DOMAIN_NAME]"
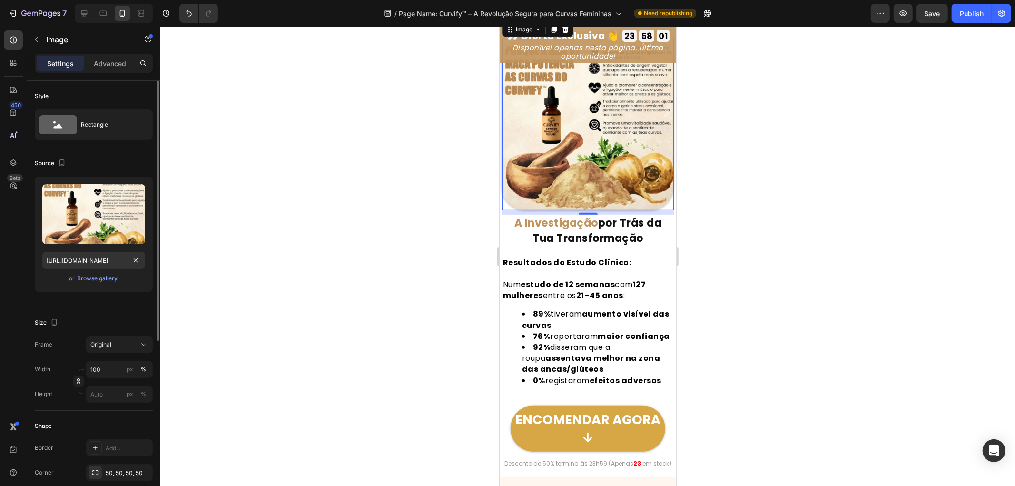
scroll to position [3328, 0]
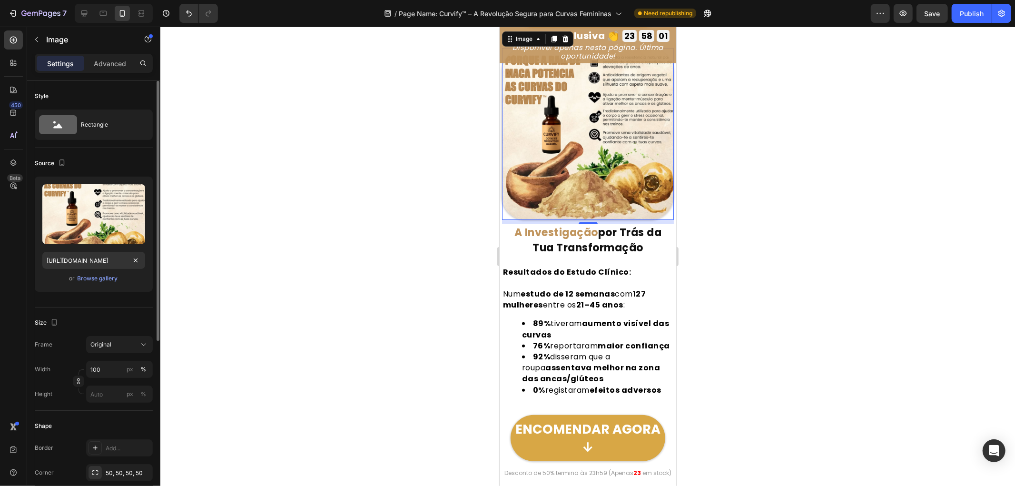
click at [81, 17] on icon at bounding box center [84, 14] width 10 height 10
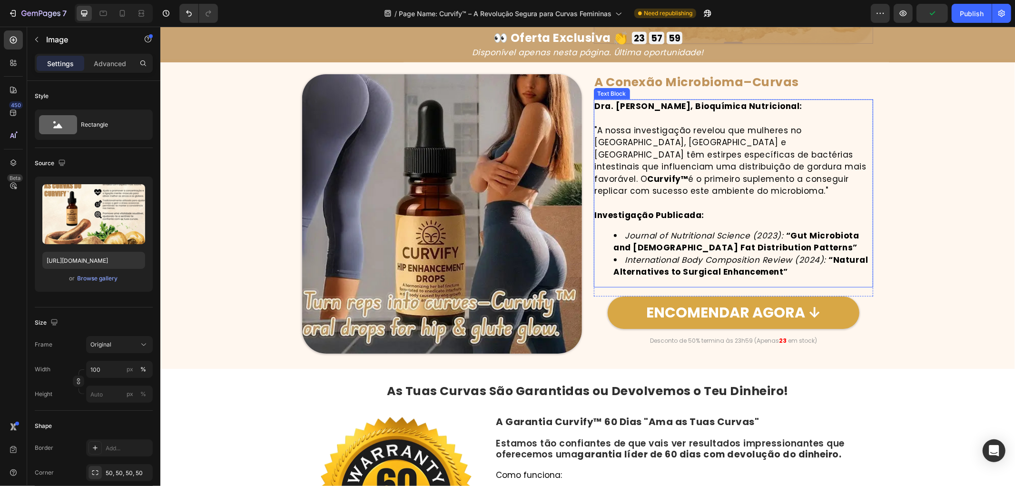
scroll to position [3666, 0]
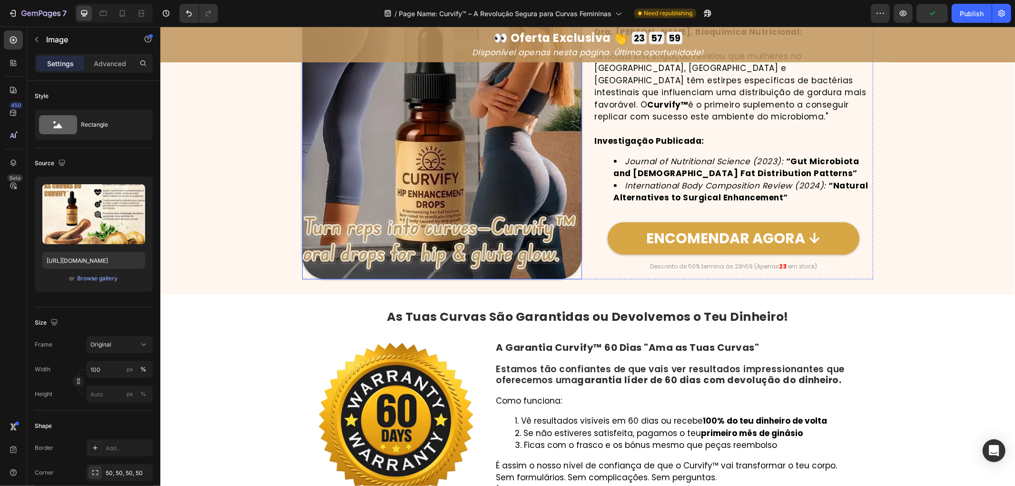
click at [461, 172] on img at bounding box center [442, 140] width 280 height 280
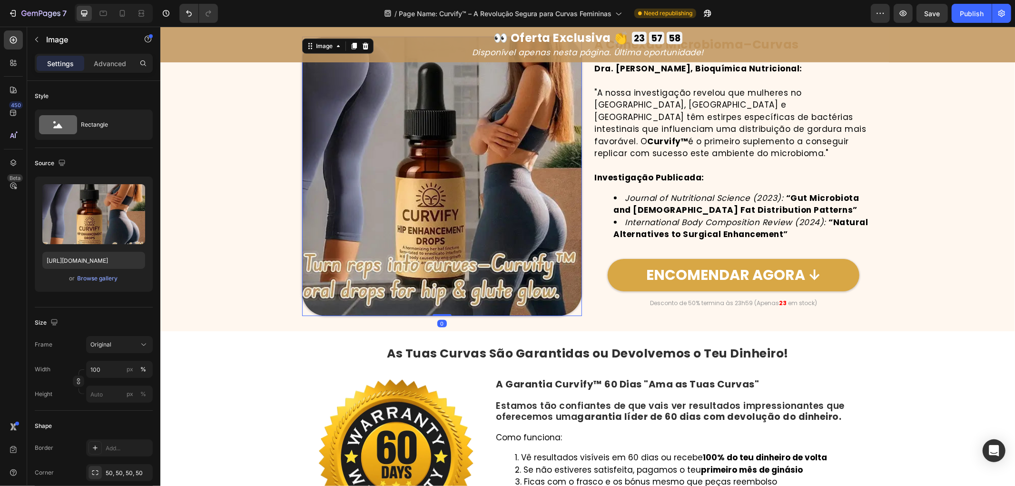
scroll to position [3614, 0]
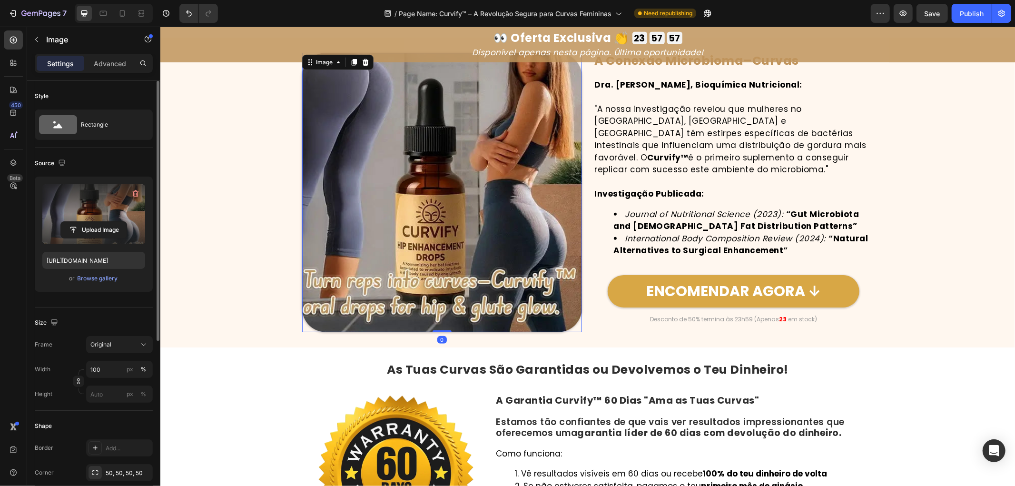
click at [86, 202] on label at bounding box center [93, 214] width 103 height 60
click at [86, 222] on input "file" at bounding box center [94, 230] width 66 height 16
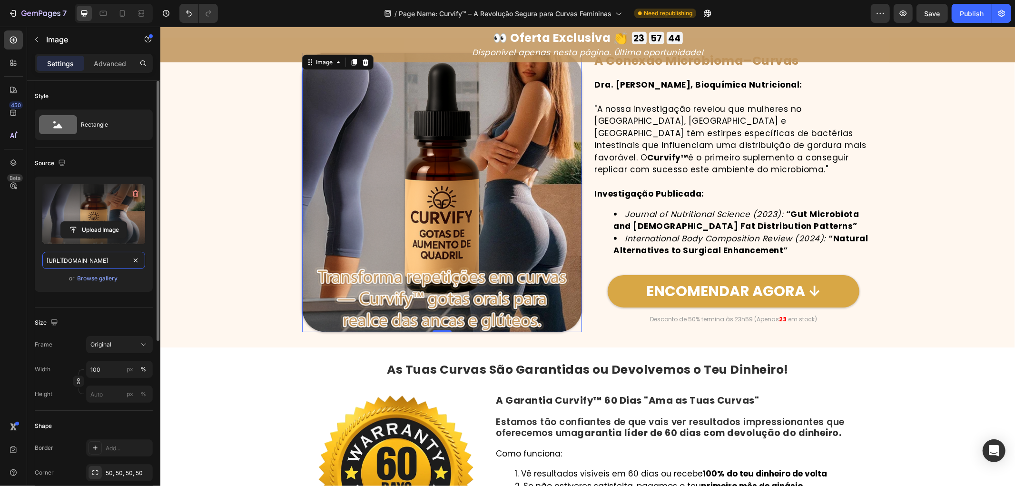
click at [118, 260] on input "[URL][DOMAIN_NAME]" at bounding box center [93, 260] width 103 height 17
click at [99, 13] on icon at bounding box center [104, 14] width 10 height 10
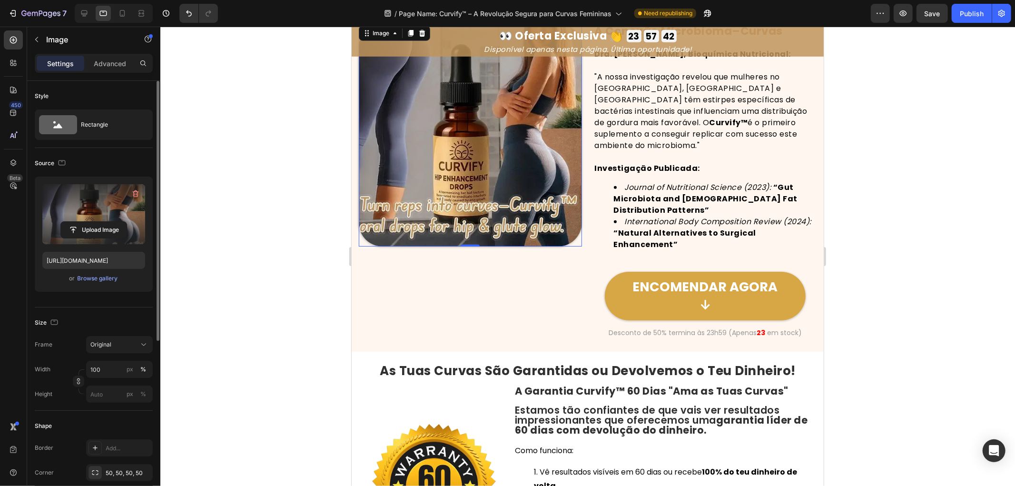
scroll to position [3577, 0]
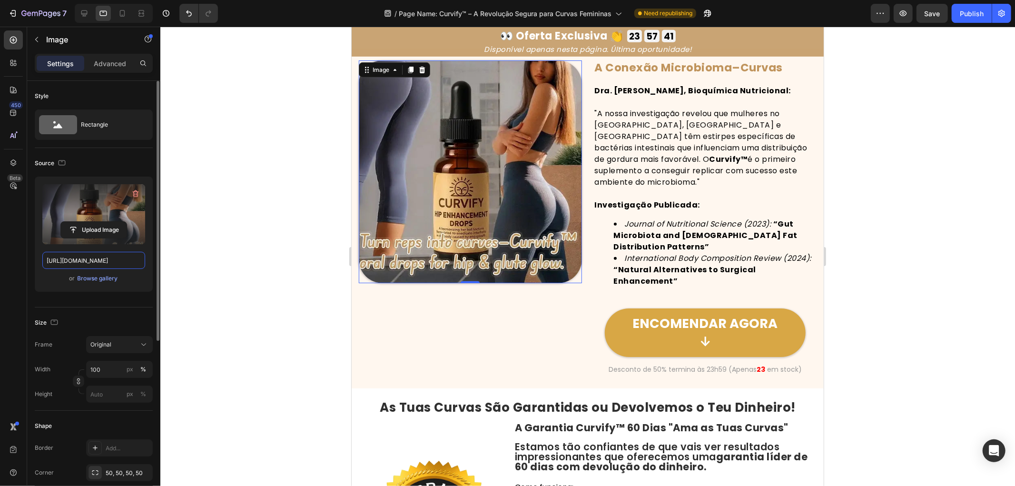
click at [115, 258] on input "[URL][DOMAIN_NAME]" at bounding box center [93, 260] width 103 height 17
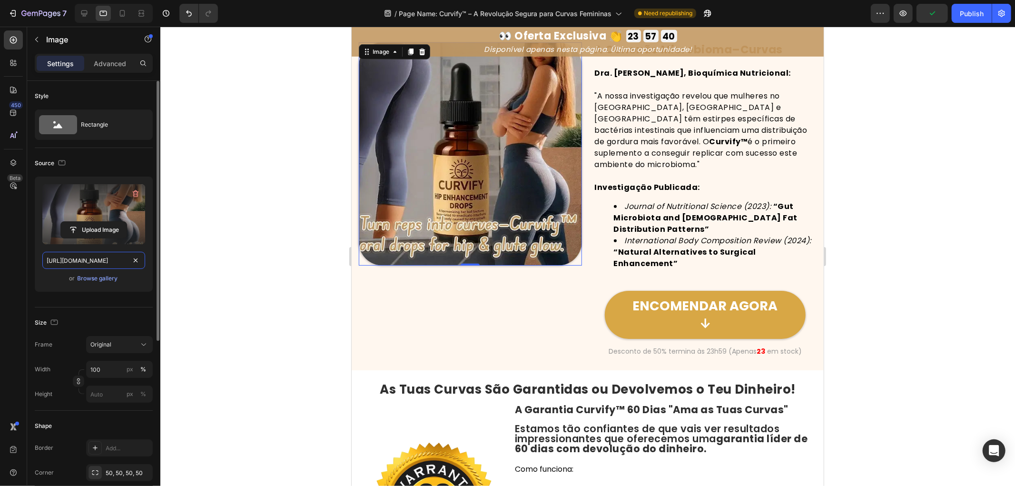
paste input "6d723aaa-57b4-4e4d-97a2-6b18838bab79.png"
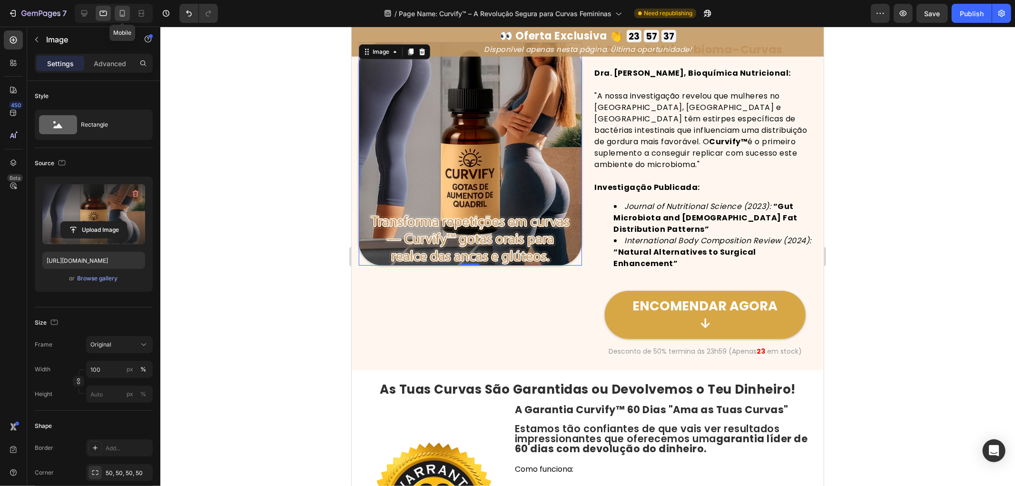
click at [121, 17] on icon at bounding box center [123, 14] width 10 height 10
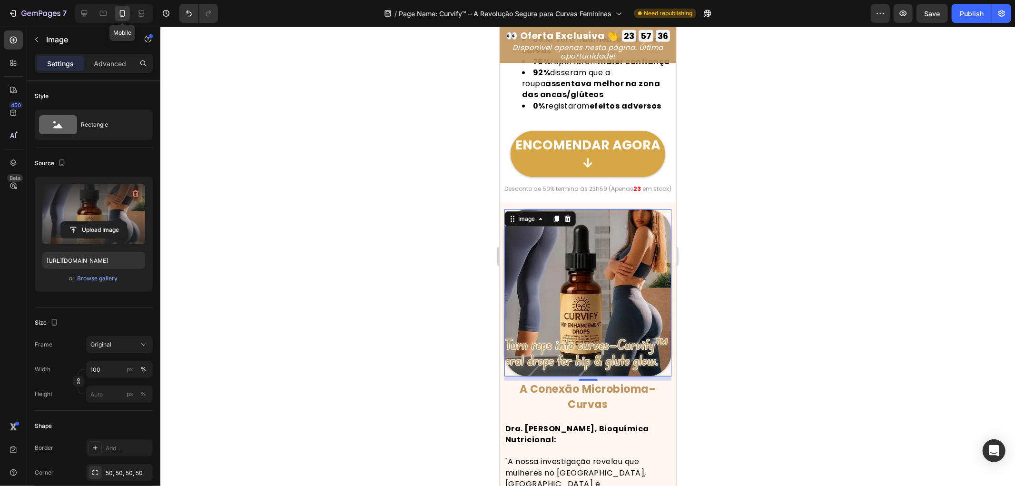
scroll to position [3748, 0]
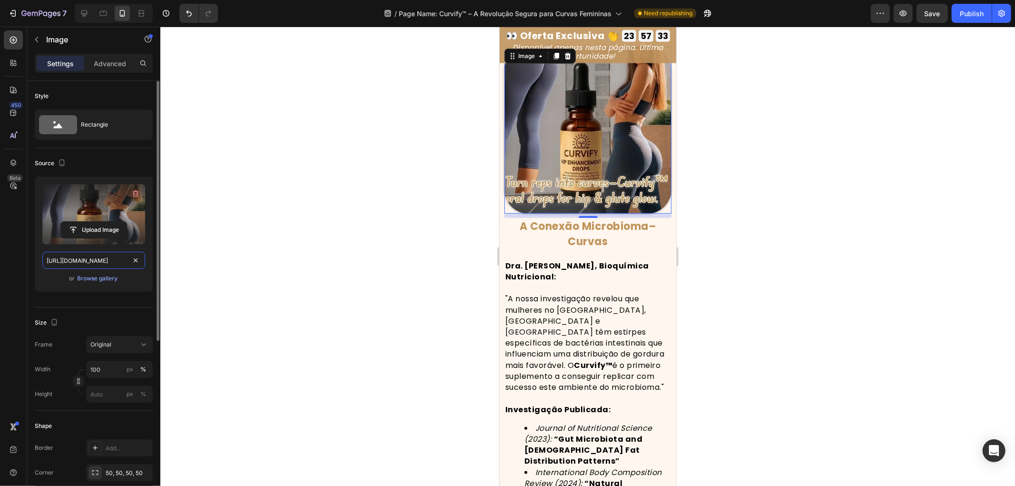
click at [112, 260] on input "[URL][DOMAIN_NAME]" at bounding box center [93, 260] width 103 height 17
paste input "6d723aaa-57b4-4e4d-97a2-6b18838bab79.png"
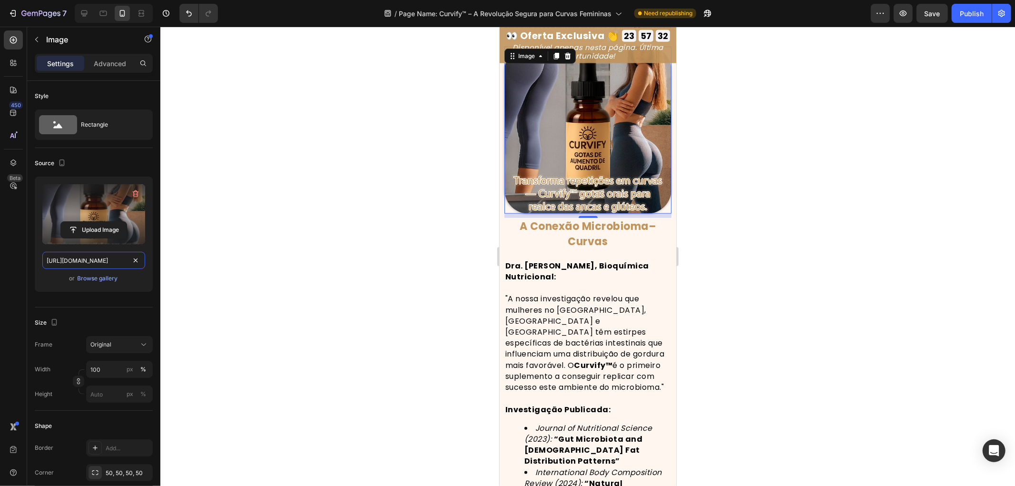
scroll to position [0, 296]
type input "[URL][DOMAIN_NAME]"
click at [236, 196] on div at bounding box center [587, 256] width 855 height 459
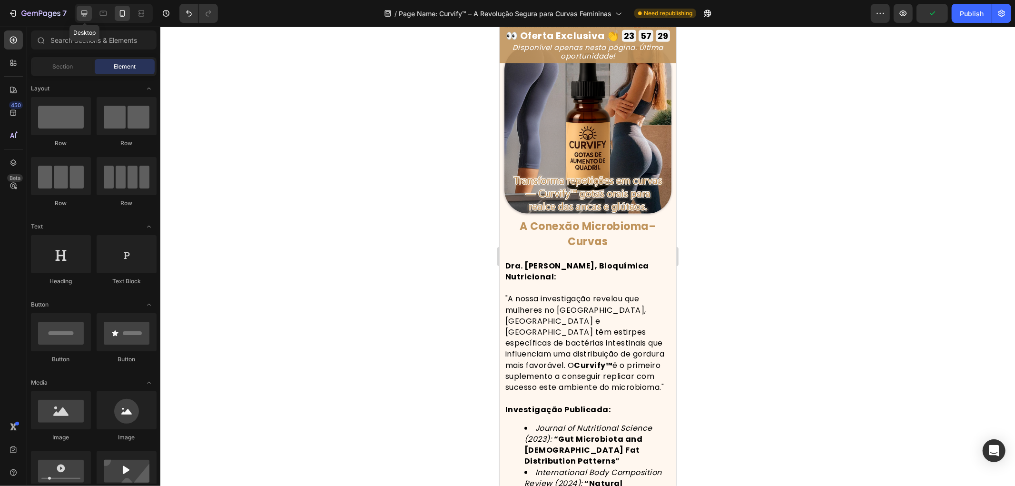
click at [88, 15] on icon at bounding box center [84, 14] width 10 height 10
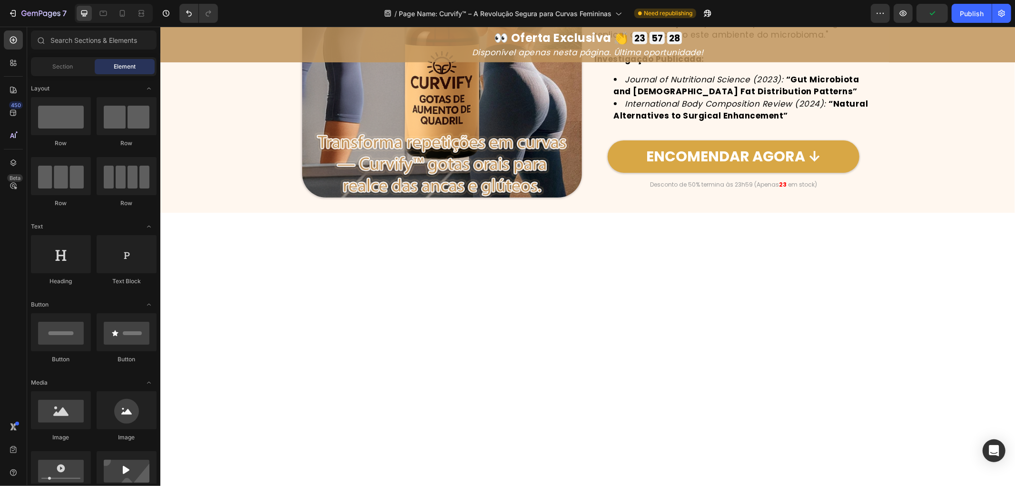
scroll to position [3737, 0]
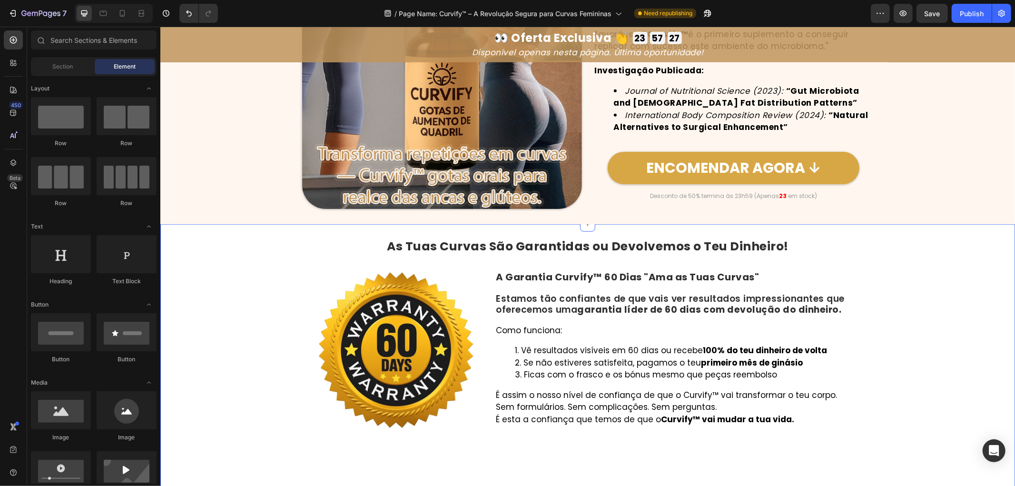
click at [225, 184] on div "Image A Conexão Microbioma–Curvas Heading Dra. [PERSON_NAME], Bioquímica Nutric…" at bounding box center [587, 69] width 855 height 280
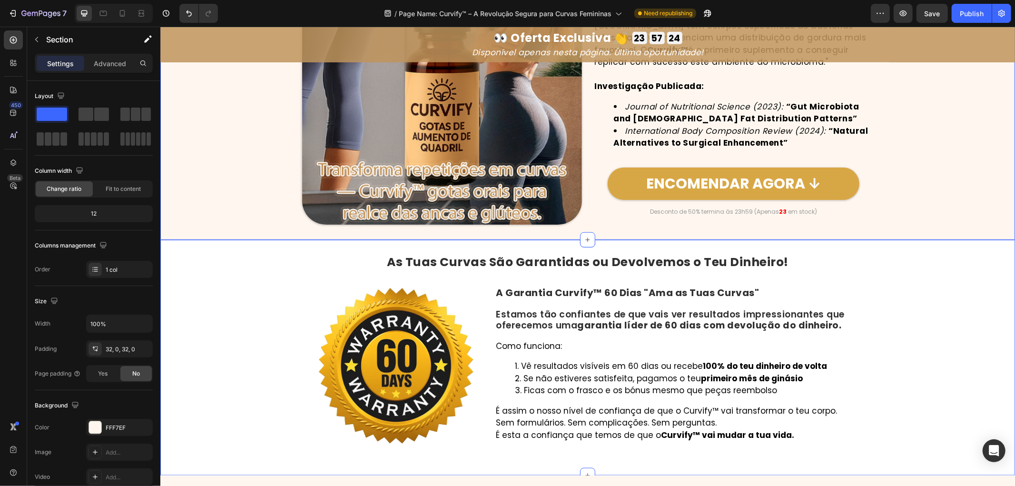
scroll to position [3790, 0]
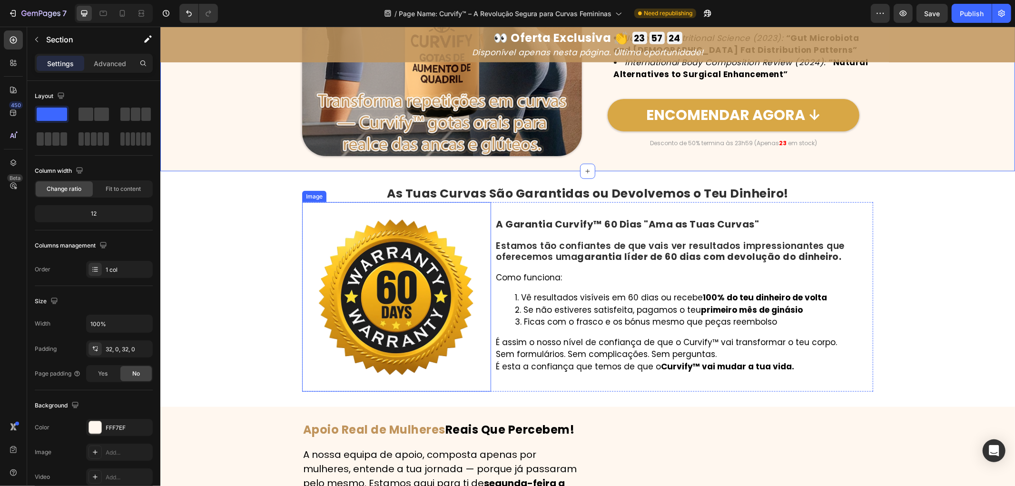
click at [368, 280] on img at bounding box center [396, 296] width 189 height 189
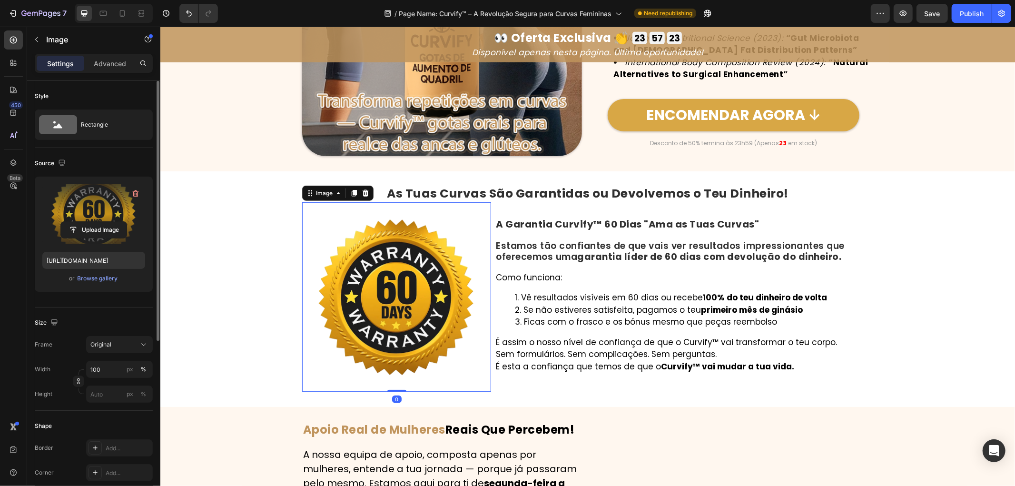
click at [55, 191] on label at bounding box center [93, 214] width 103 height 60
click at [61, 222] on input "file" at bounding box center [94, 230] width 66 height 16
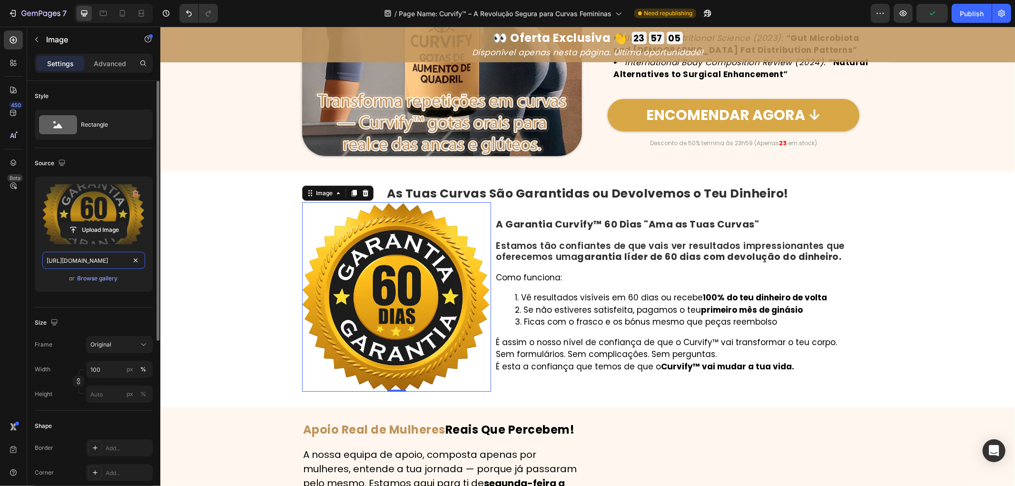
click at [99, 265] on input "[URL][DOMAIN_NAME]" at bounding box center [93, 260] width 103 height 17
click at [100, 11] on icon at bounding box center [104, 14] width 10 height 10
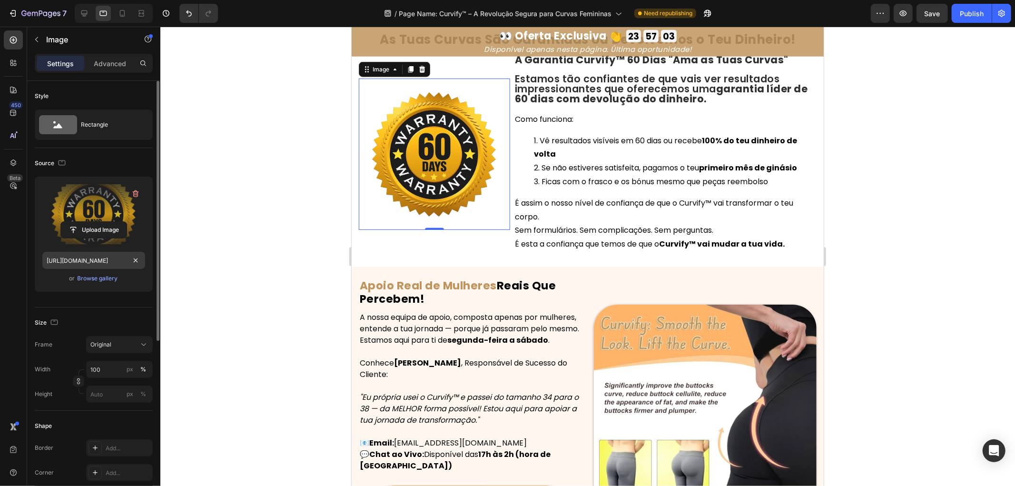
scroll to position [3969, 0]
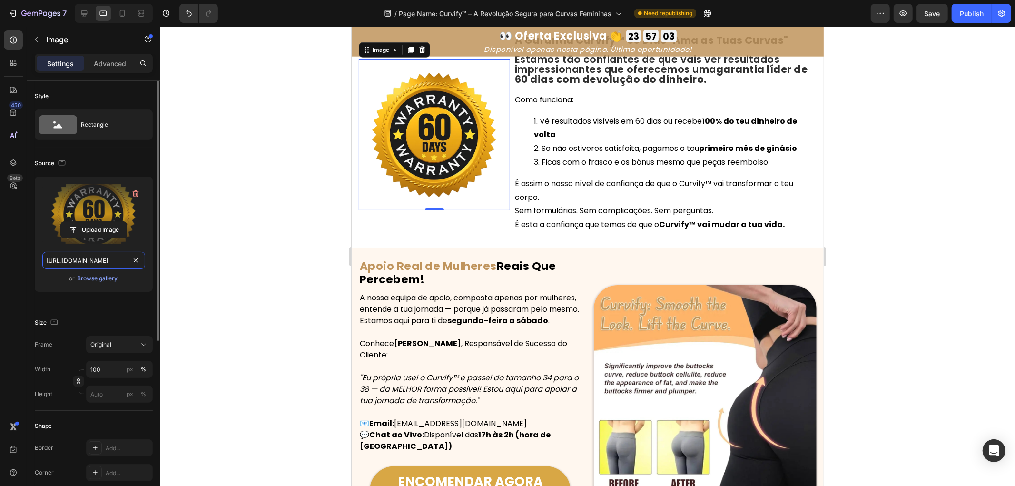
click at [107, 268] on input "[URL][DOMAIN_NAME]" at bounding box center [93, 260] width 103 height 17
paste input "5b5d299e-37ae-4caf-b792-b43a905ffcbb.png"
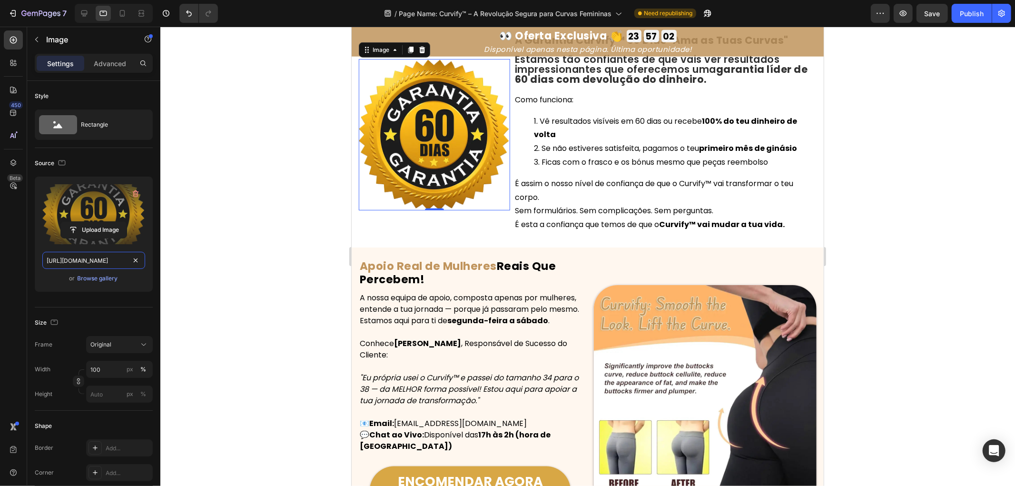
scroll to position [0, 292]
click at [120, 13] on icon at bounding box center [122, 13] width 5 height 7
type input "[URL][DOMAIN_NAME]"
type input "150"
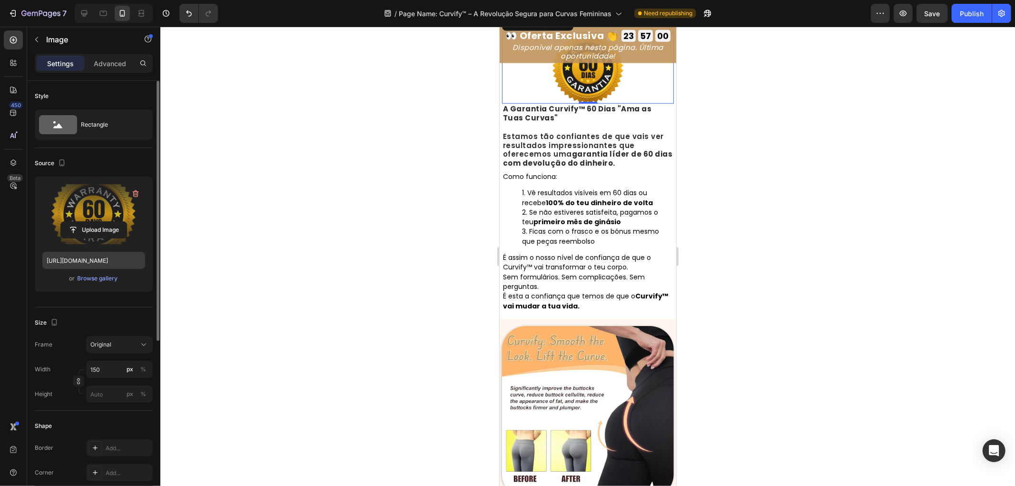
scroll to position [3969, 0]
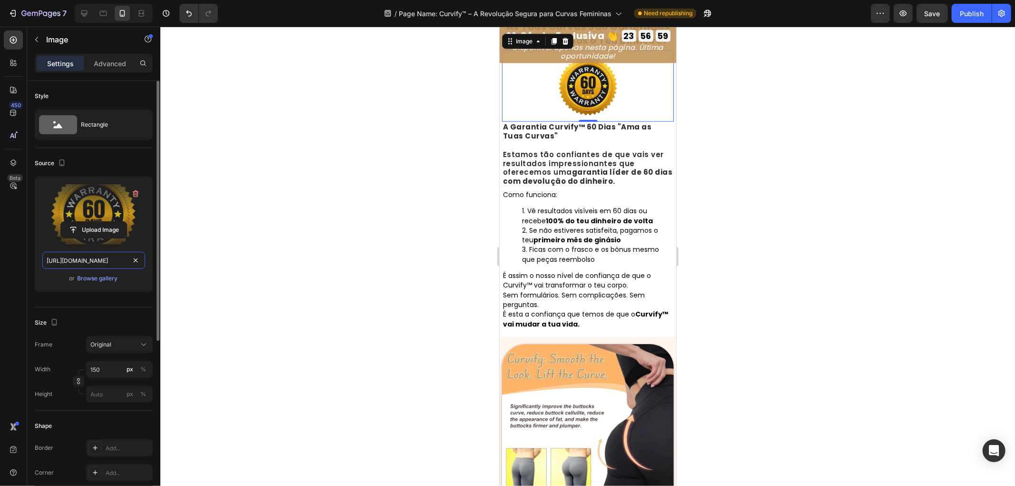
click at [99, 262] on input "[URL][DOMAIN_NAME]" at bounding box center [93, 260] width 103 height 17
paste input "5b5d299e-37ae-4caf-b792-b43a905ffcbb.png"
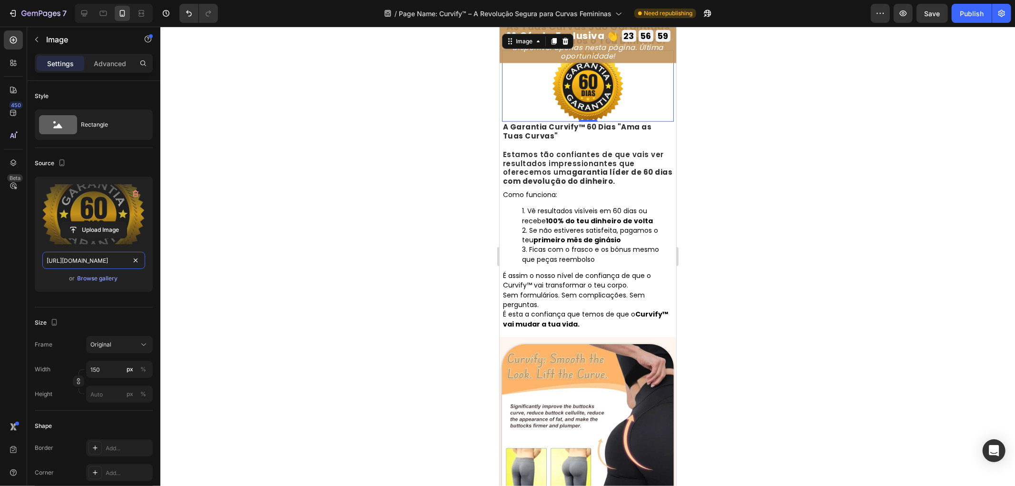
scroll to position [0, 292]
type input "[URL][DOMAIN_NAME]"
click at [83, 13] on icon at bounding box center [84, 13] width 6 height 6
type input "100"
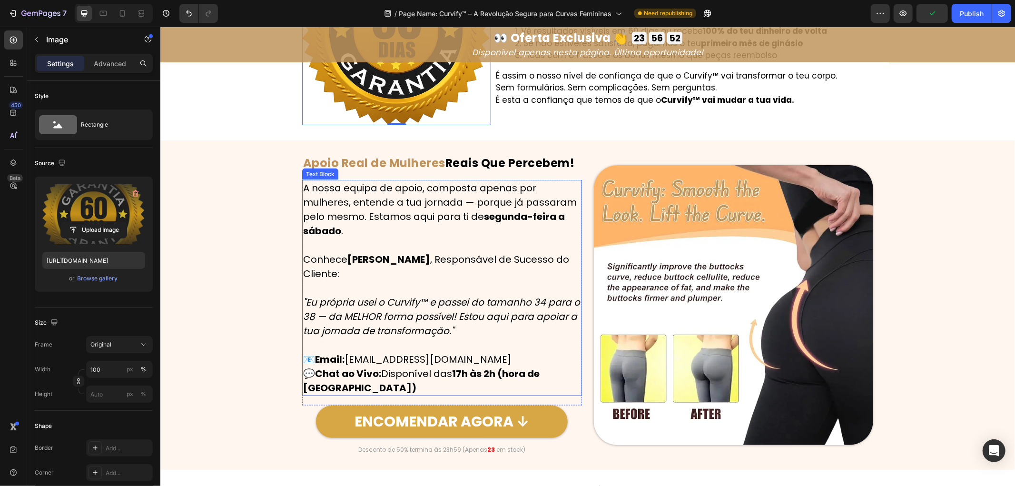
scroll to position [4162, 0]
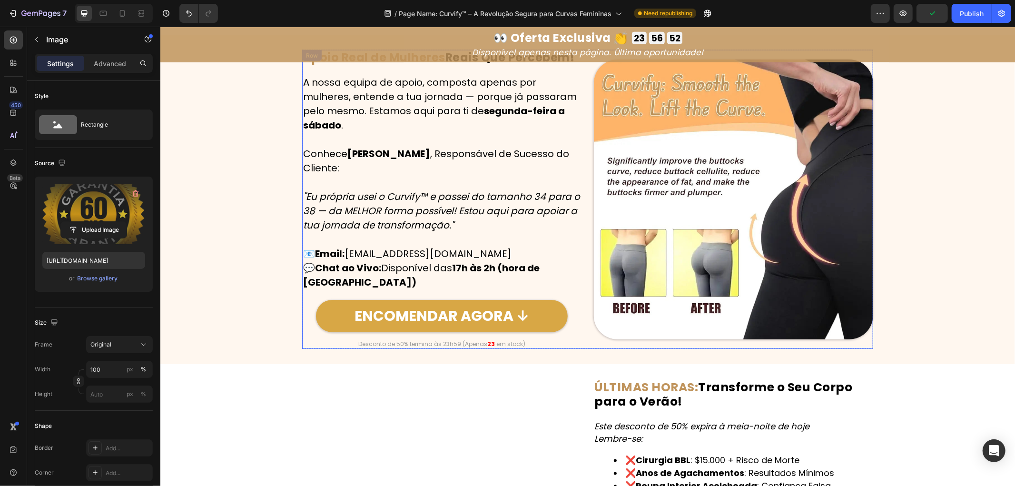
click at [663, 173] on img at bounding box center [734, 199] width 280 height 280
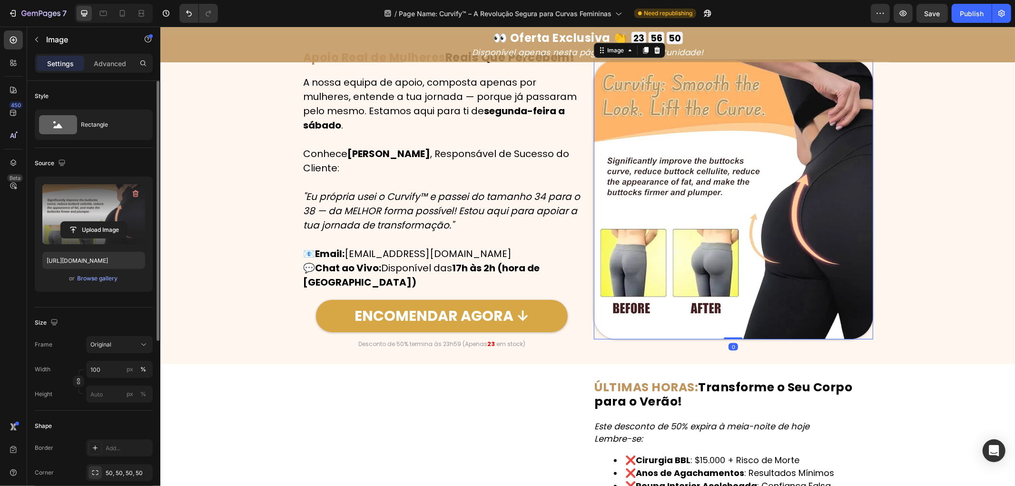
click at [82, 216] on label at bounding box center [93, 214] width 103 height 60
click at [82, 222] on input "file" at bounding box center [94, 230] width 66 height 16
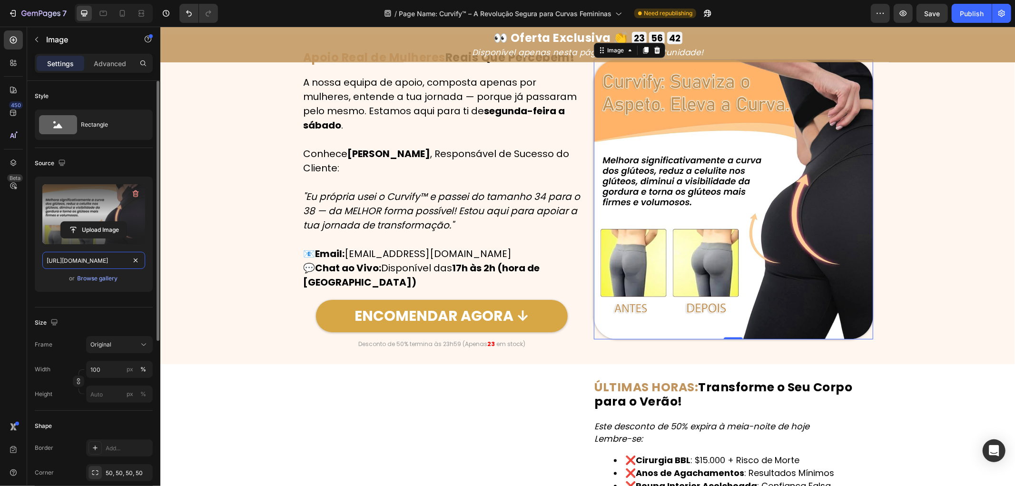
click at [115, 260] on input "[URL][DOMAIN_NAME]" at bounding box center [93, 260] width 103 height 17
click at [92, 12] on div at bounding box center [114, 13] width 78 height 19
click at [99, 12] on icon at bounding box center [104, 14] width 10 height 10
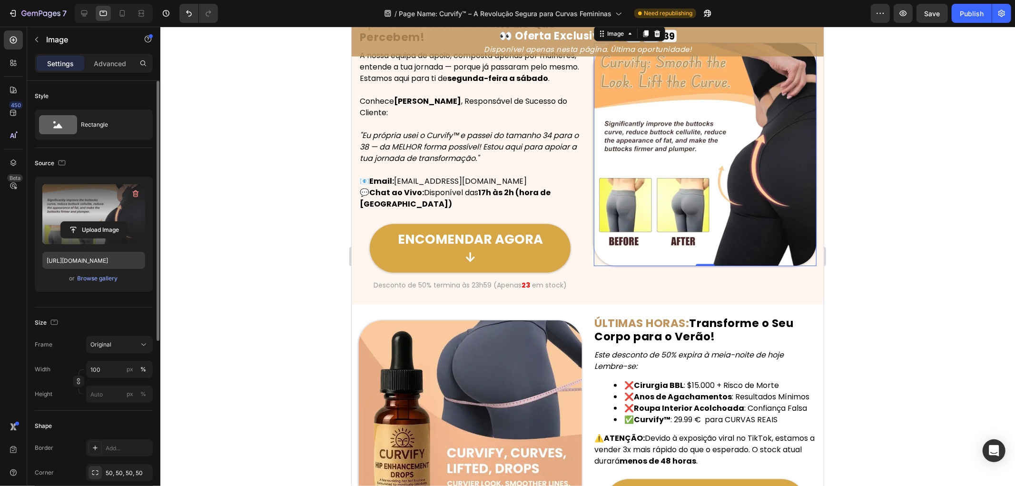
scroll to position [4161, 0]
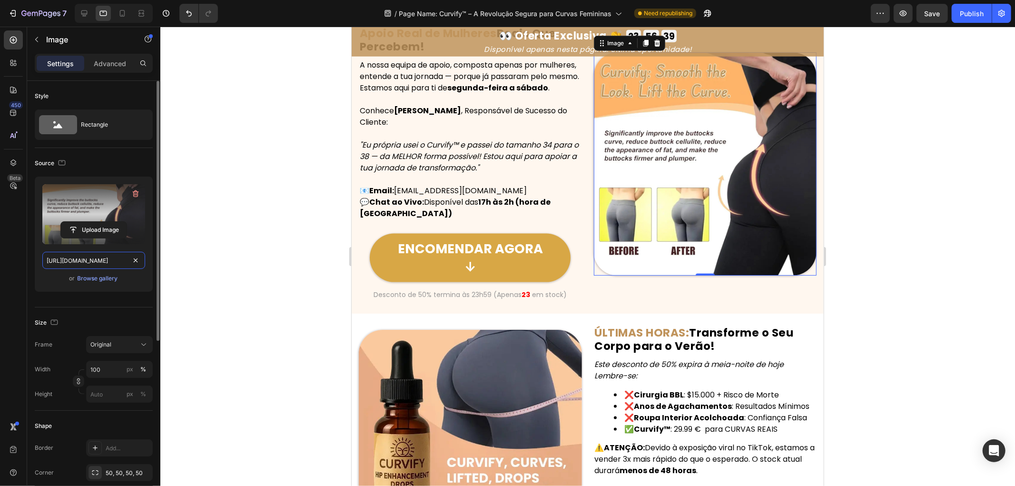
click at [112, 263] on input "[URL][DOMAIN_NAME]" at bounding box center [93, 260] width 103 height 17
paste input "86c05866-4247-4121-81d2-1ce2ba696ea3.png"
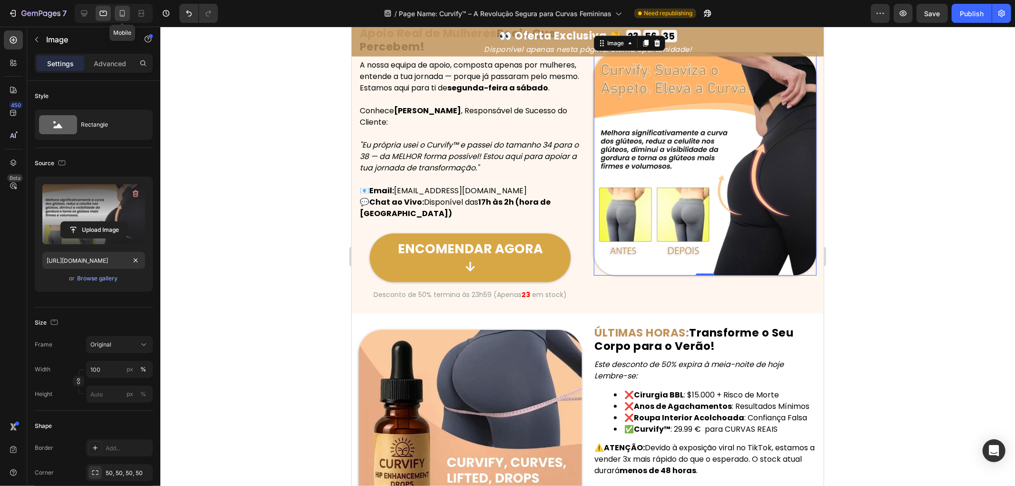
scroll to position [0, 0]
click at [124, 11] on icon at bounding box center [123, 14] width 10 height 10
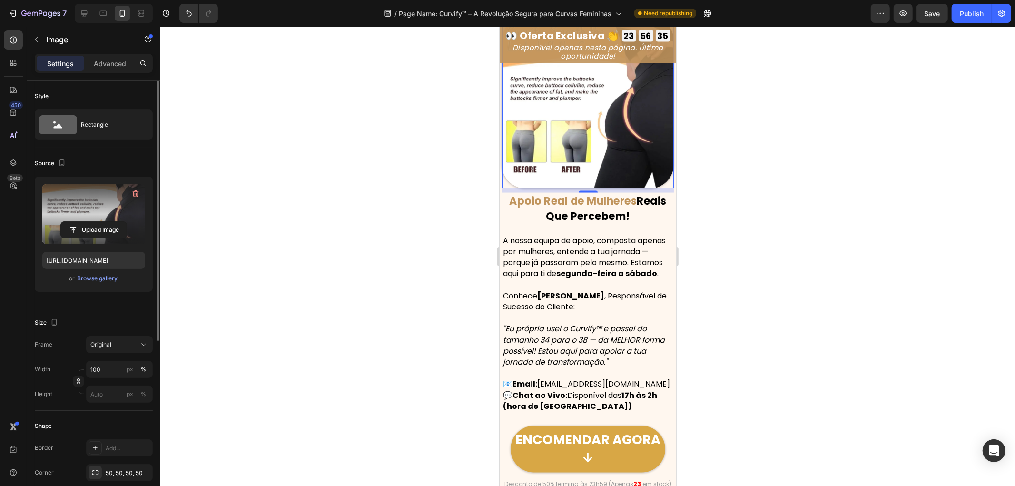
scroll to position [4215, 0]
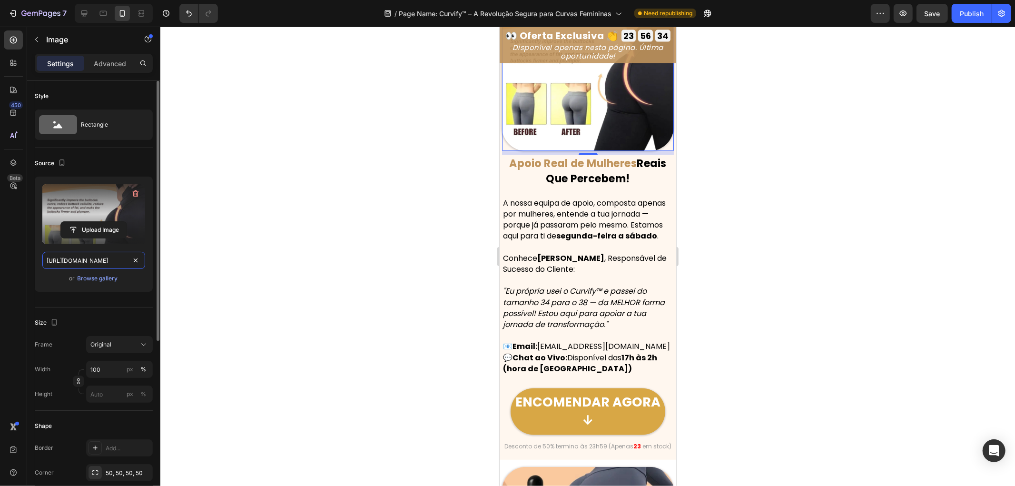
click at [109, 262] on input "[URL][DOMAIN_NAME]" at bounding box center [93, 260] width 103 height 17
paste input "86c05866-4247-4121-81d2-1ce2ba696ea3.png"
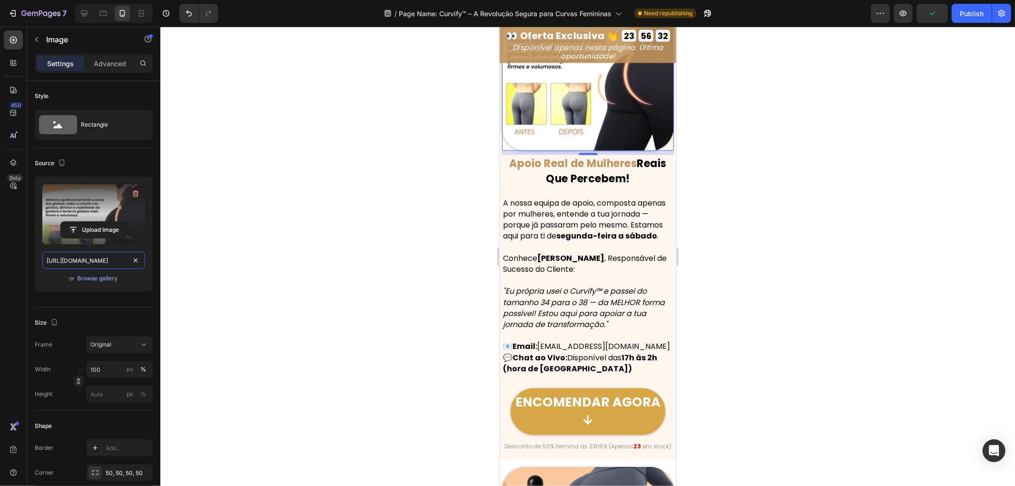
scroll to position [4206, 0]
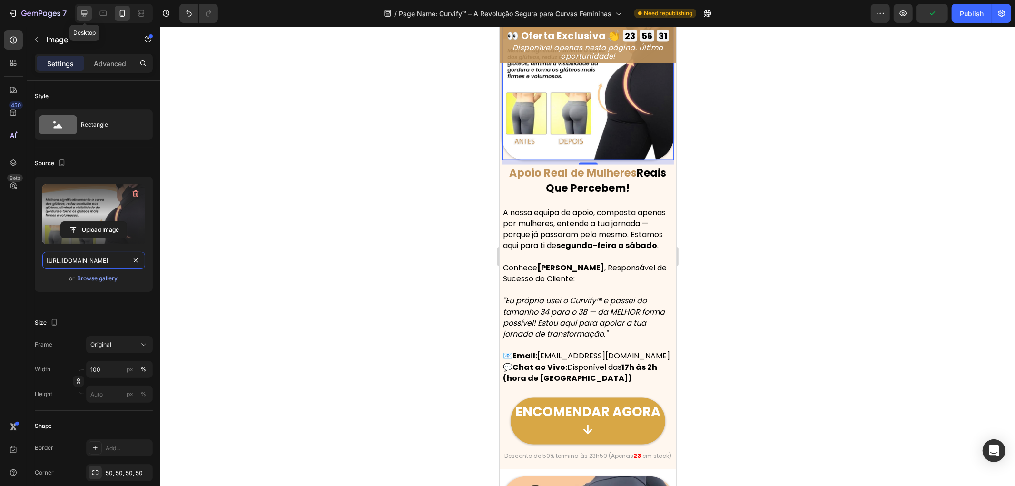
type input "[URL][DOMAIN_NAME]"
click at [83, 16] on icon at bounding box center [84, 14] width 10 height 10
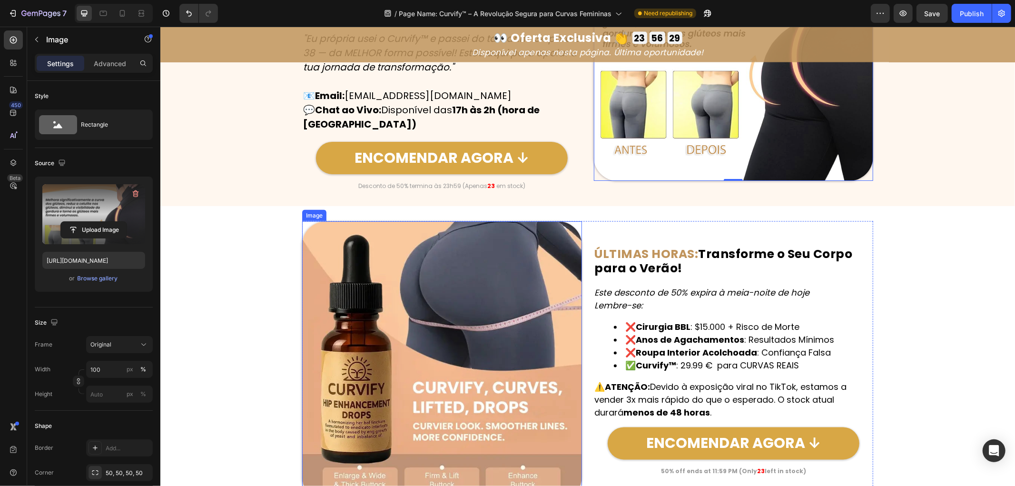
scroll to position [4415, 0]
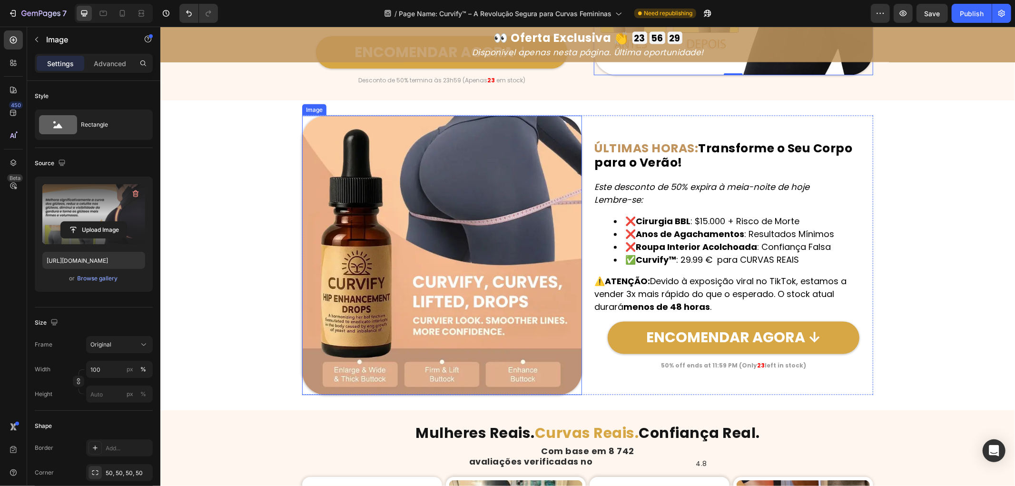
click at [415, 251] on img at bounding box center [442, 255] width 280 height 280
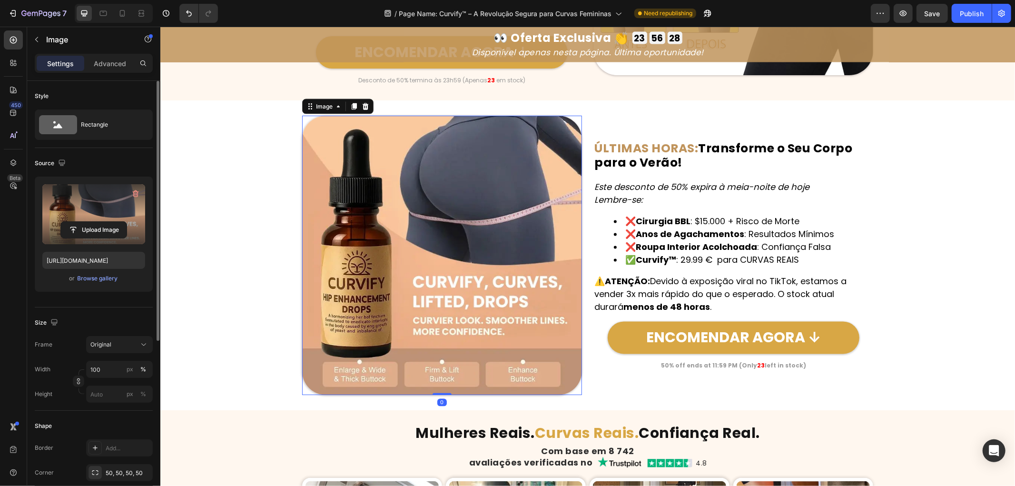
click at [82, 197] on label at bounding box center [93, 214] width 103 height 60
click at [82, 222] on input "file" at bounding box center [94, 230] width 66 height 16
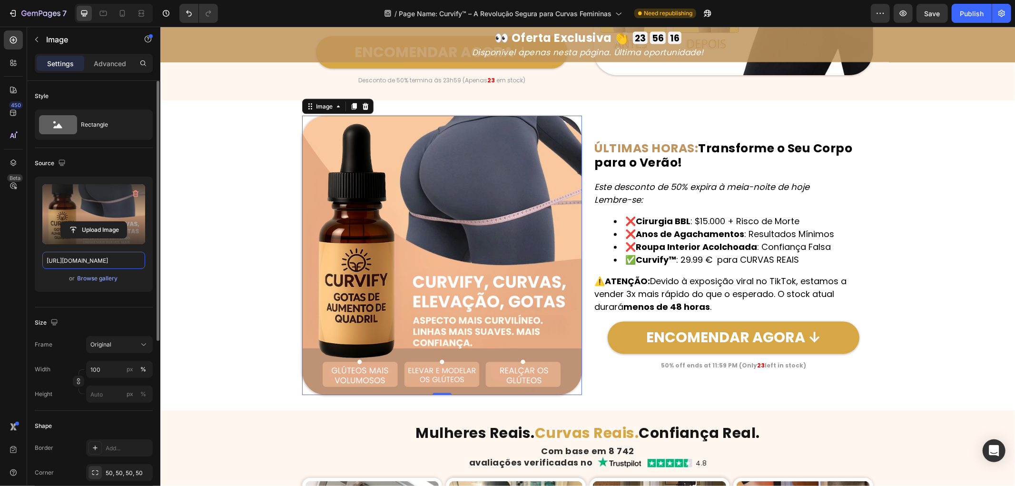
click at [106, 258] on input "[URL][DOMAIN_NAME]" at bounding box center [93, 260] width 103 height 17
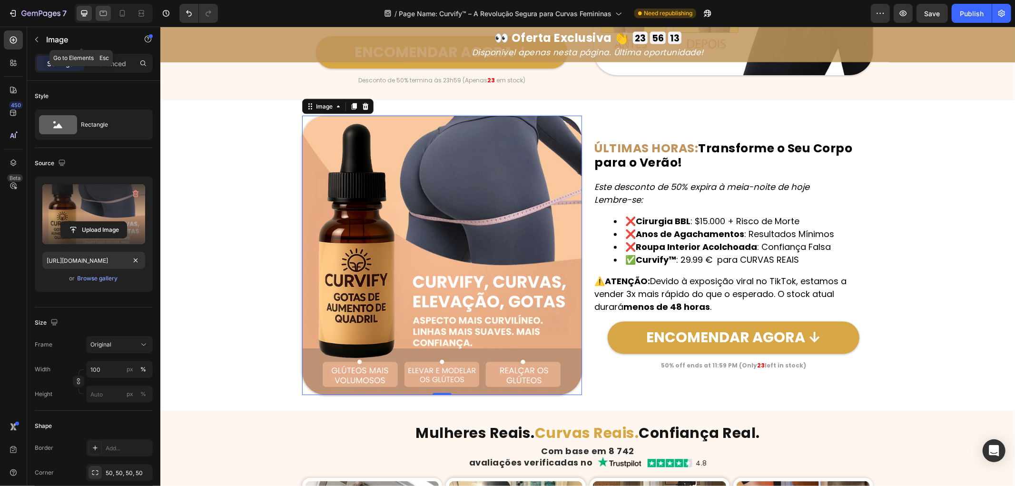
click at [102, 18] on div at bounding box center [103, 13] width 15 height 15
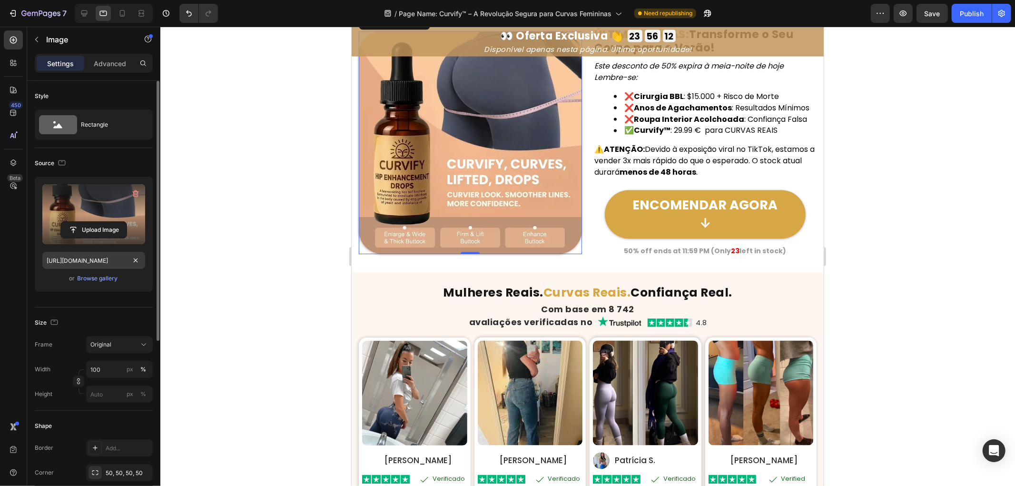
scroll to position [4444, 0]
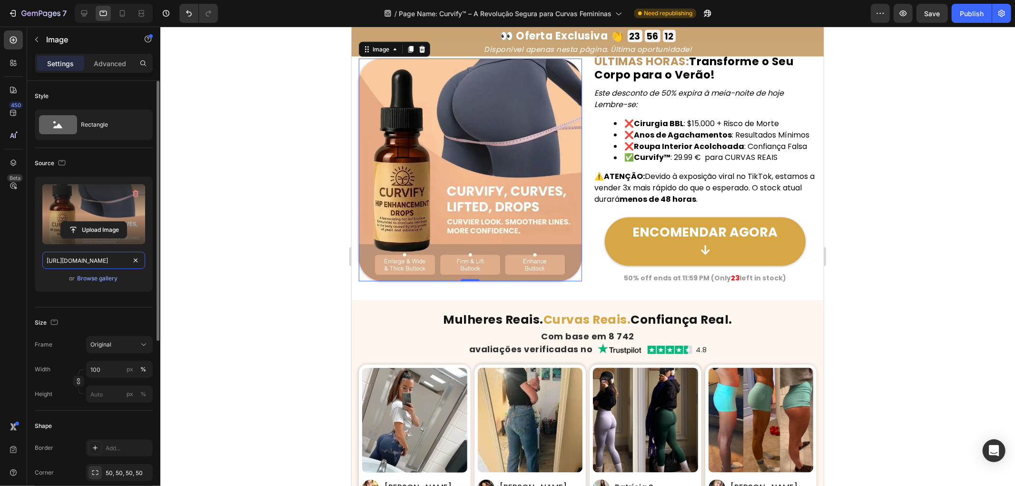
click at [107, 261] on input "[URL][DOMAIN_NAME]" at bounding box center [93, 260] width 103 height 17
paste input "e2190698-b46e-4346-9692-b1b415c9b54a.png"
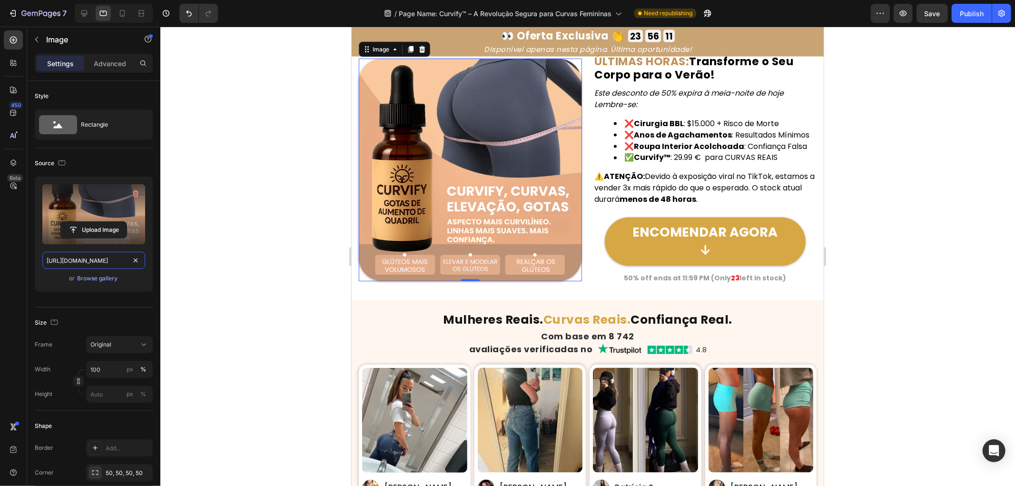
scroll to position [0, 296]
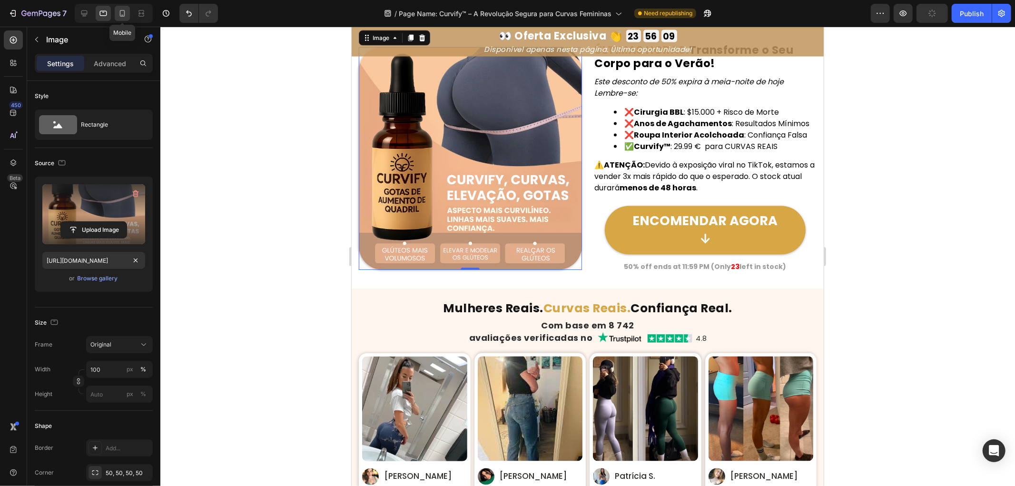
click at [118, 11] on icon at bounding box center [123, 14] width 10 height 10
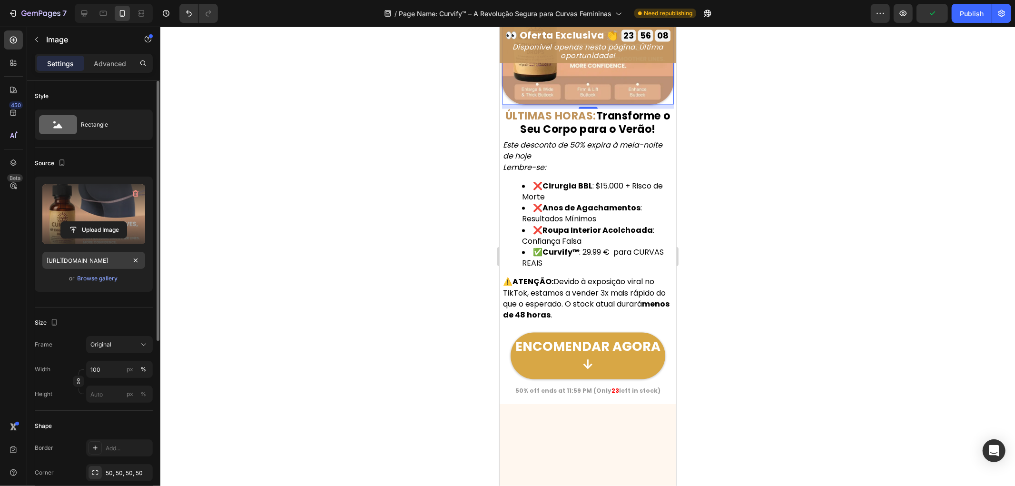
scroll to position [4645, 0]
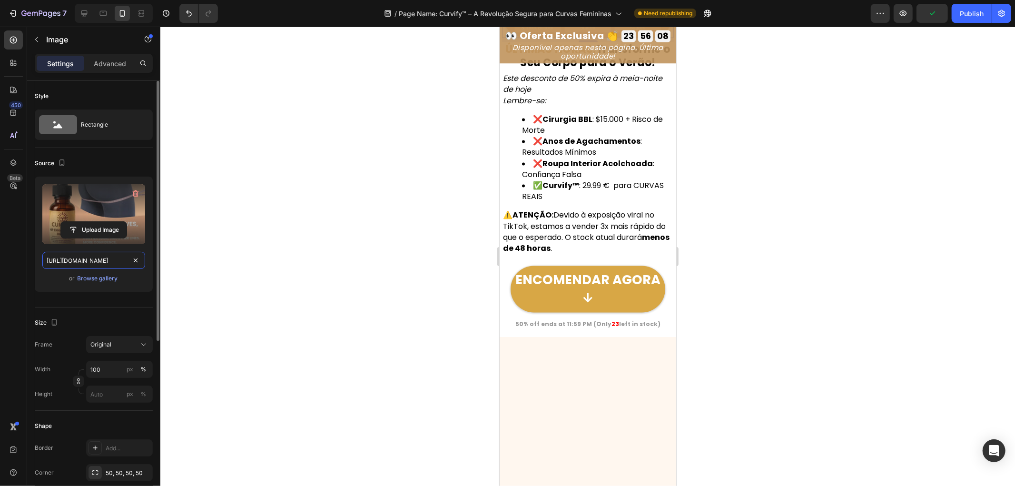
click at [109, 260] on input "[URL][DOMAIN_NAME]" at bounding box center [93, 260] width 103 height 17
paste input "e2190698-b46e-4346-9692-b1b415c9b54a.png"
type input "[URL][DOMAIN_NAME]"
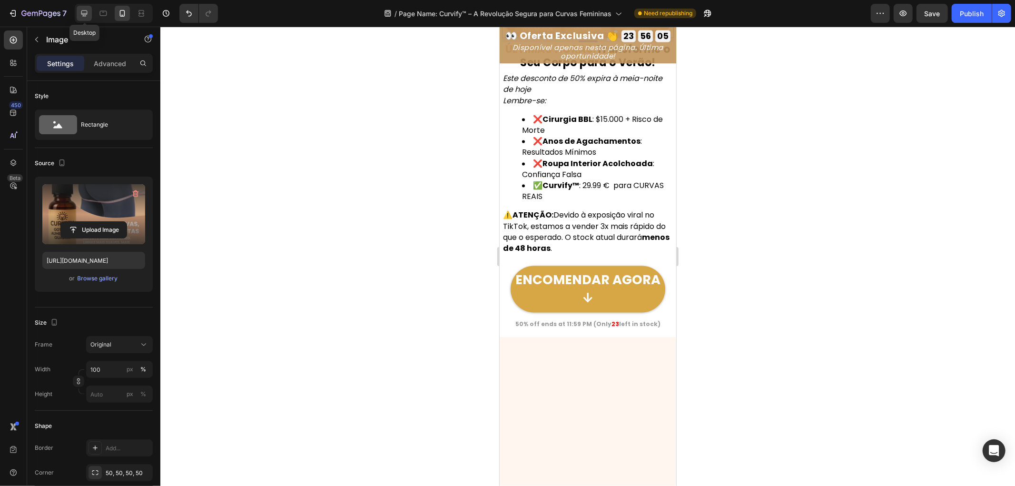
scroll to position [0, 0]
click at [82, 14] on icon at bounding box center [84, 13] width 6 height 6
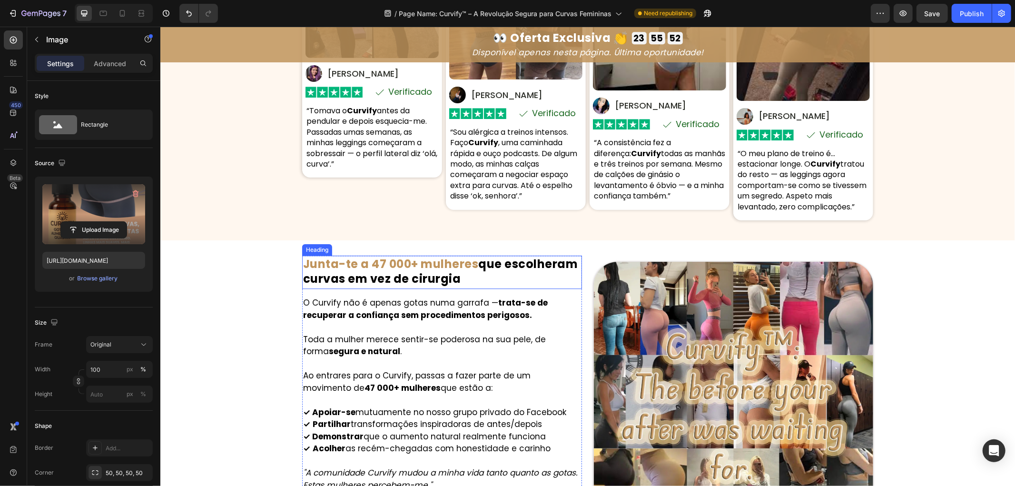
scroll to position [5317, 0]
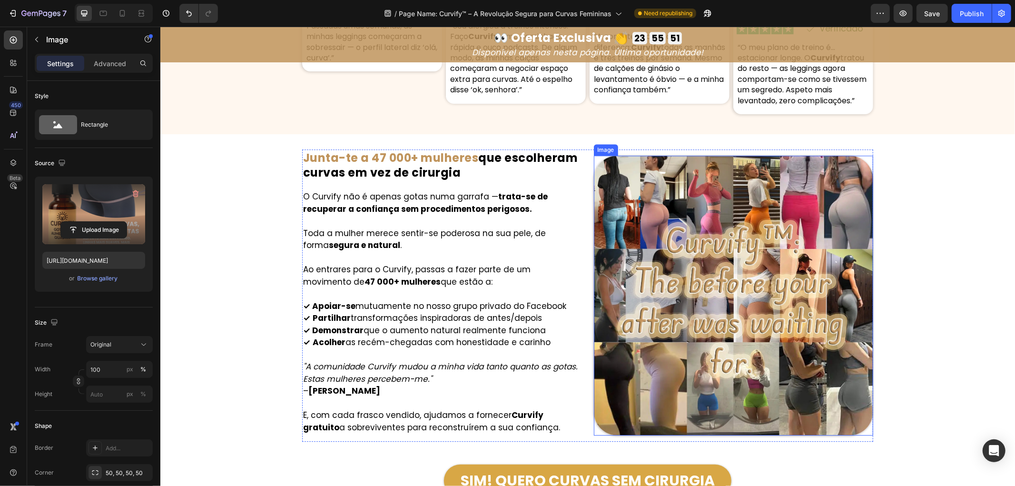
click at [737, 300] on img at bounding box center [734, 295] width 280 height 280
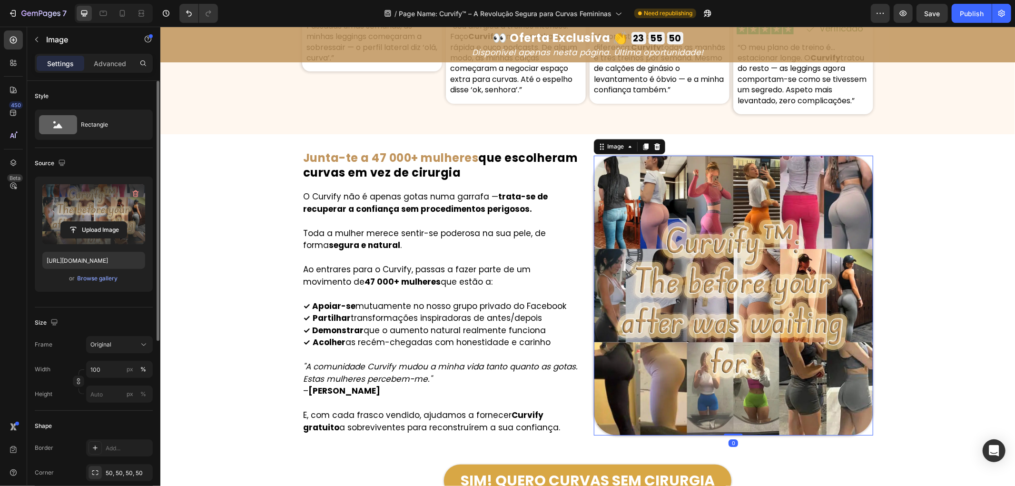
click at [98, 203] on label at bounding box center [93, 214] width 103 height 60
click at [98, 222] on input "file" at bounding box center [94, 230] width 66 height 16
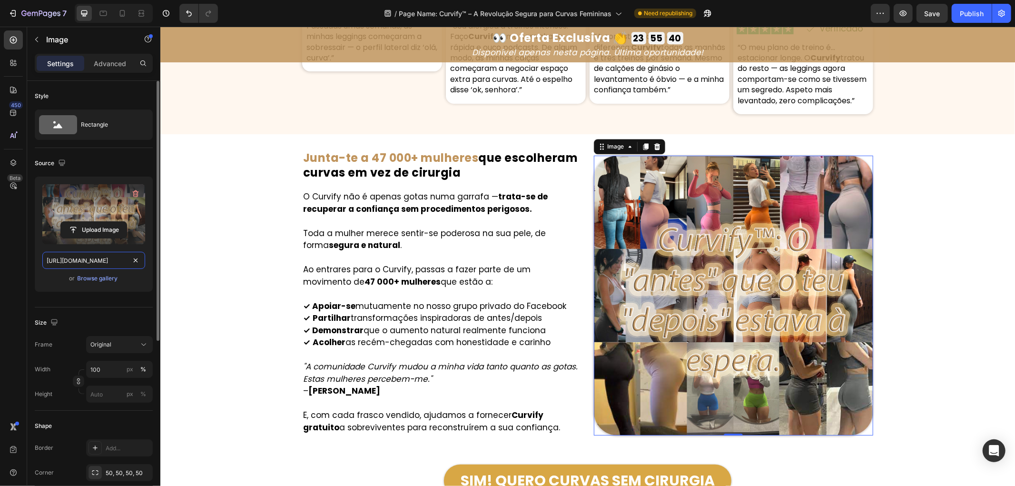
click at [108, 259] on input "[URL][DOMAIN_NAME]" at bounding box center [93, 260] width 103 height 17
click at [102, 17] on icon at bounding box center [104, 14] width 10 height 10
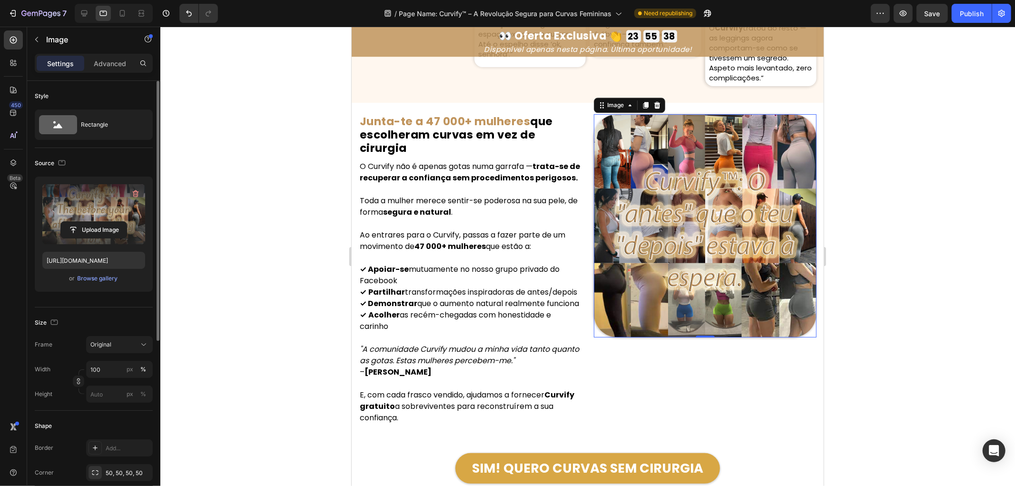
scroll to position [5355, 0]
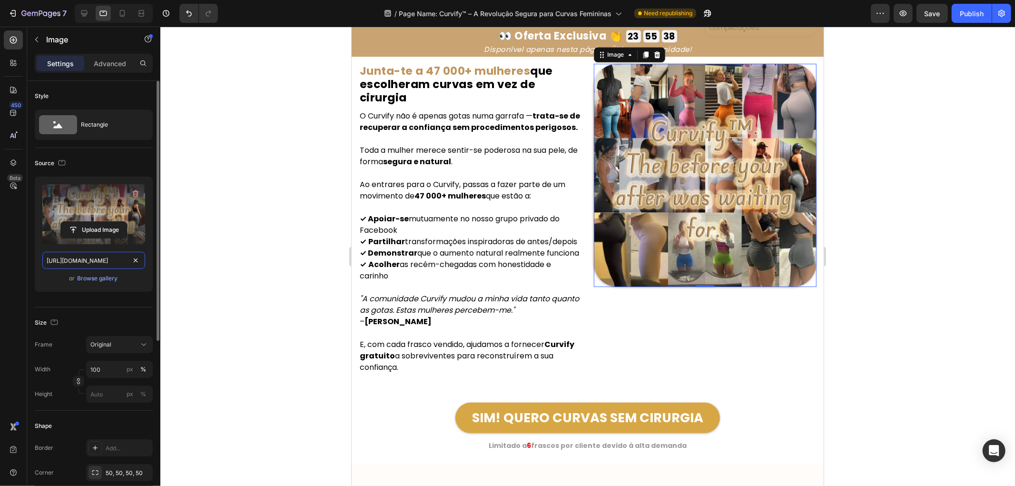
click at [108, 259] on input "[URL][DOMAIN_NAME]" at bounding box center [93, 260] width 103 height 17
paste input "5295b374-eed5-4e7c-a9a8-ce8501a59221.png"
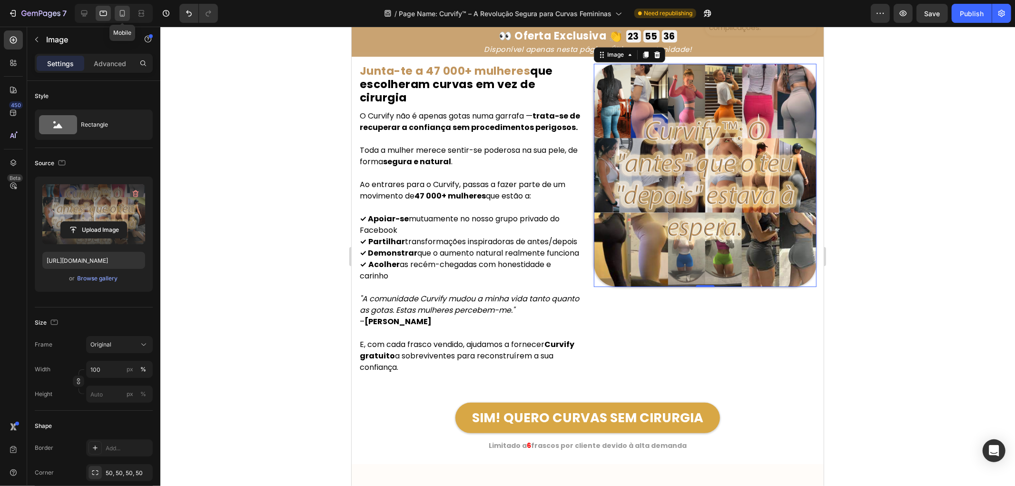
click at [122, 15] on icon at bounding box center [122, 15] width 2 height 1
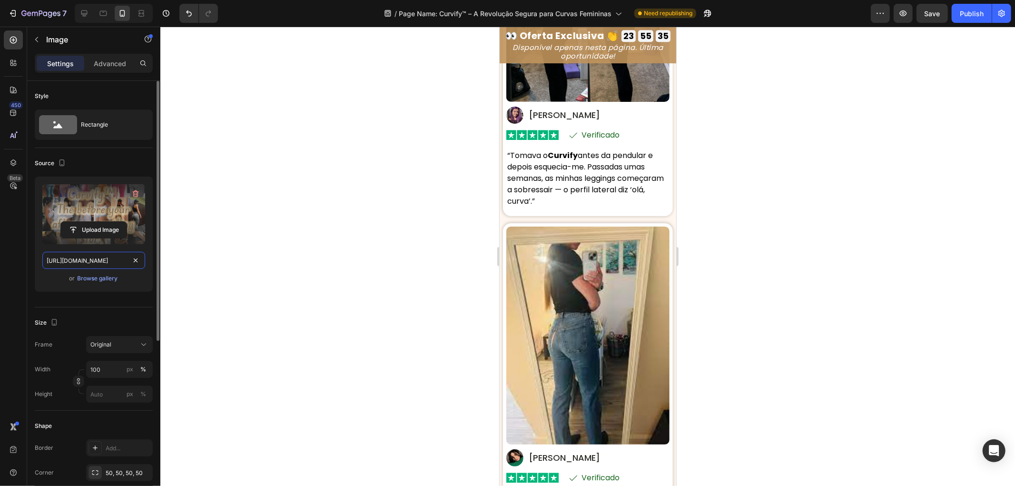
click at [115, 262] on input "[URL][DOMAIN_NAME]" at bounding box center [93, 260] width 103 height 17
paste input "5295b374-eed5-4e7c-a9a8-ce8501a59221.png"
type input "[URL][DOMAIN_NAME]"
click at [84, 12] on icon at bounding box center [84, 14] width 10 height 10
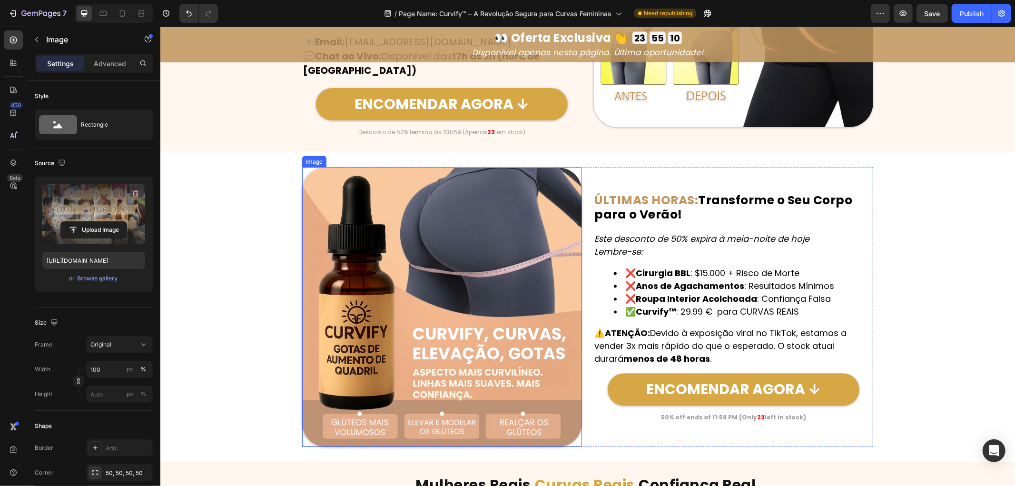
scroll to position [4152, 0]
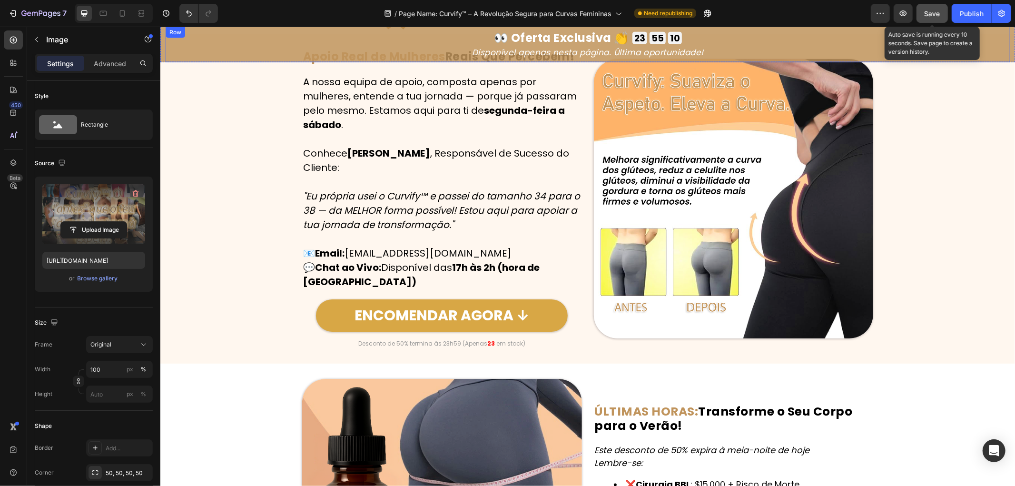
click at [929, 9] on div "Save" at bounding box center [933, 14] width 16 height 10
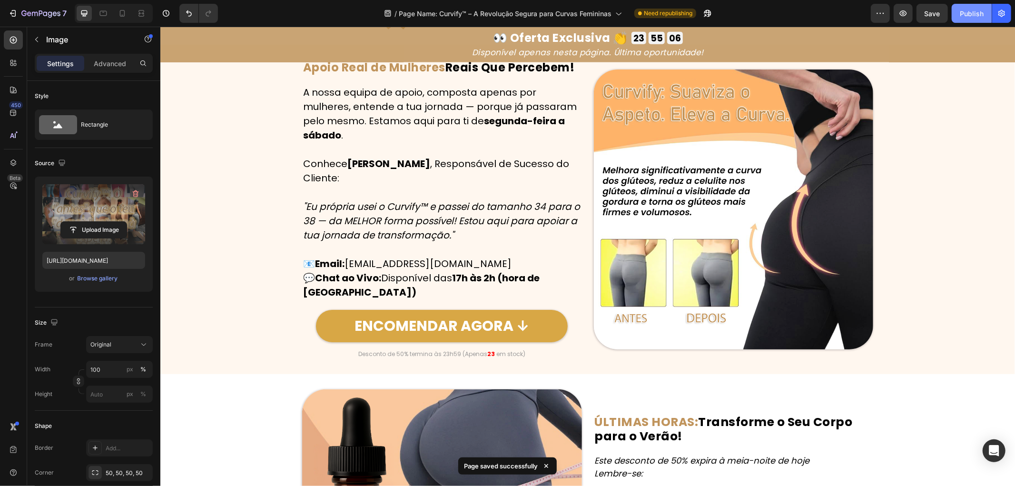
click at [975, 15] on div "Publish" at bounding box center [972, 14] width 24 height 10
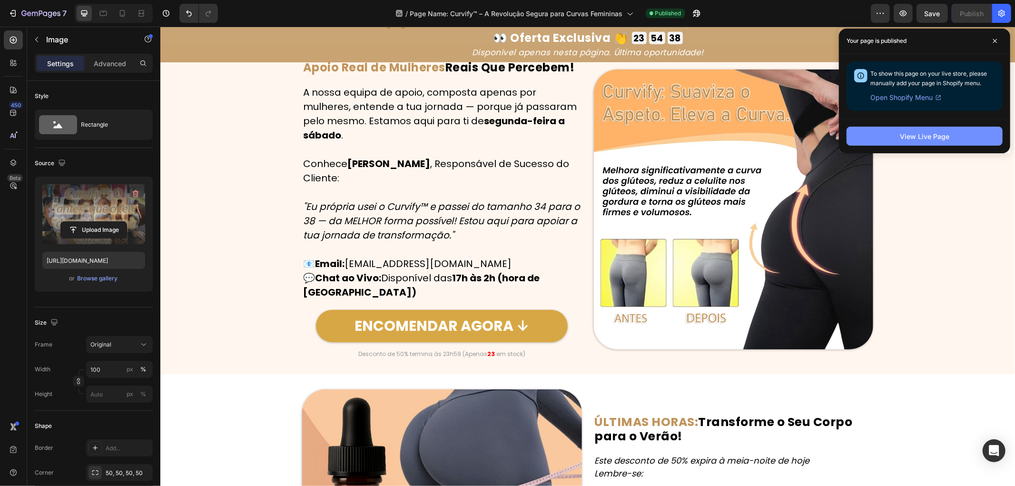
click at [915, 139] on div "View Live Page" at bounding box center [925, 136] width 50 height 10
